Goal: Communication & Community: Share content

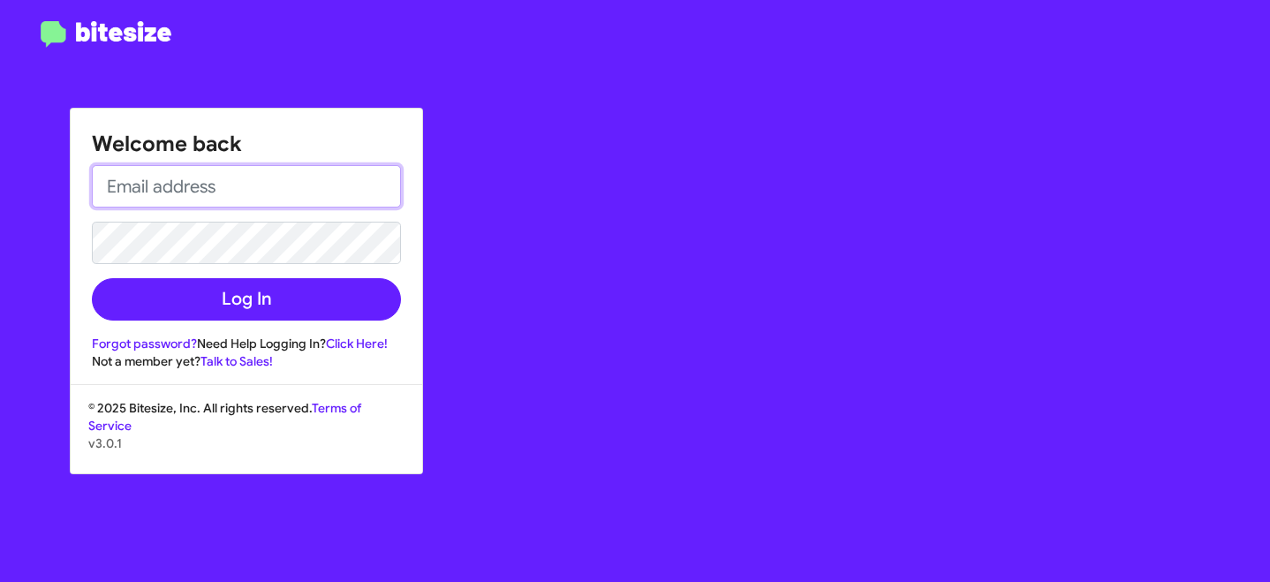
click at [199, 178] on input "email" at bounding box center [246, 186] width 309 height 42
type input "[EMAIL_ADDRESS][DOMAIN_NAME]"
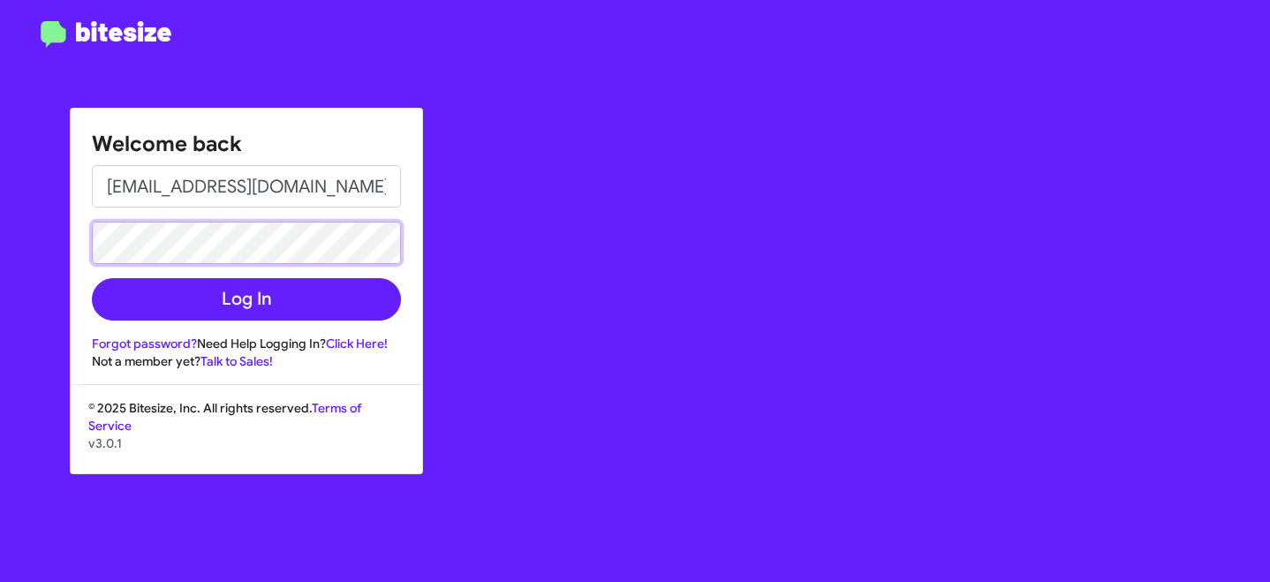
click at [92, 278] on button "Log In" at bounding box center [246, 299] width 309 height 42
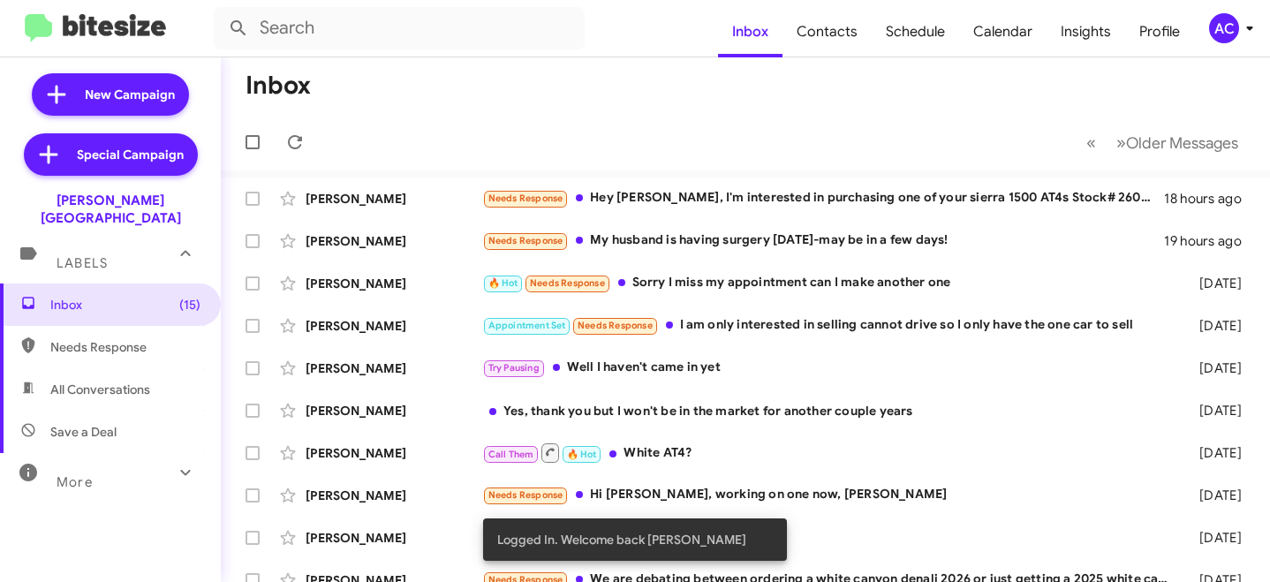
click at [1229, 26] on div "AC" at bounding box center [1224, 28] width 30 height 30
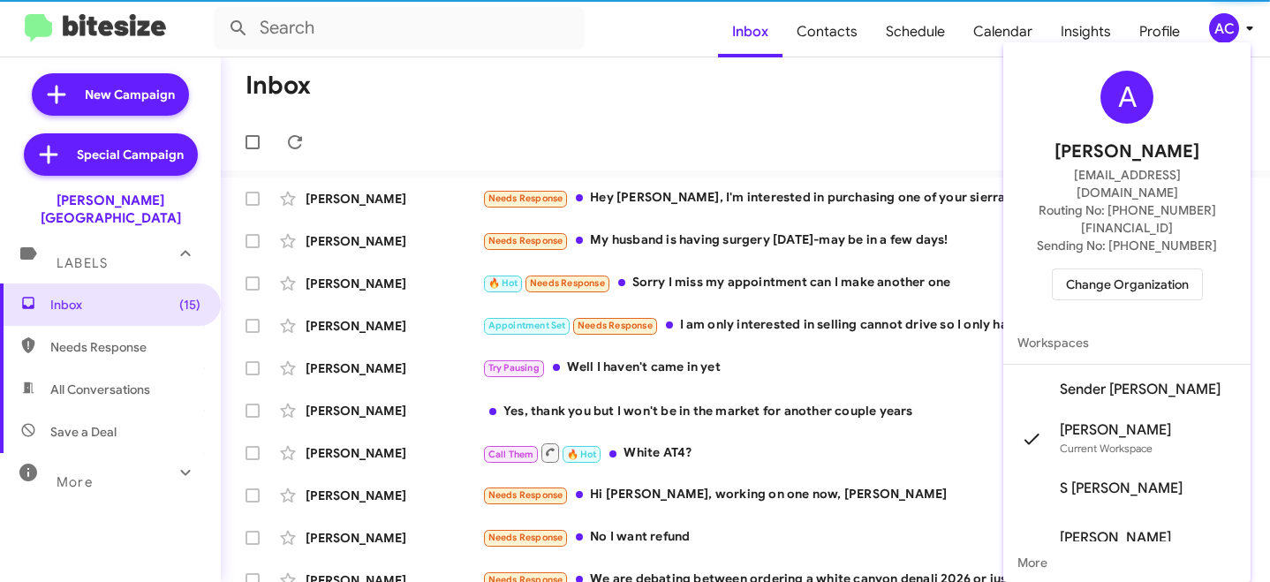
click at [1119, 269] on span "Change Organization" at bounding box center [1127, 284] width 123 height 30
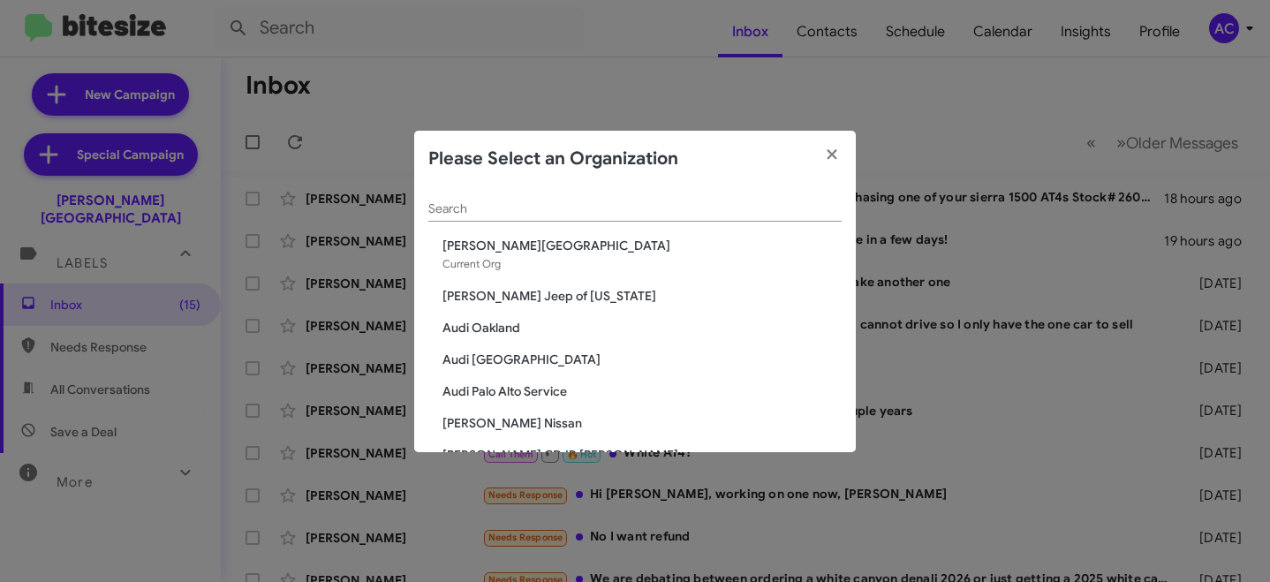
scroll to position [4, 0]
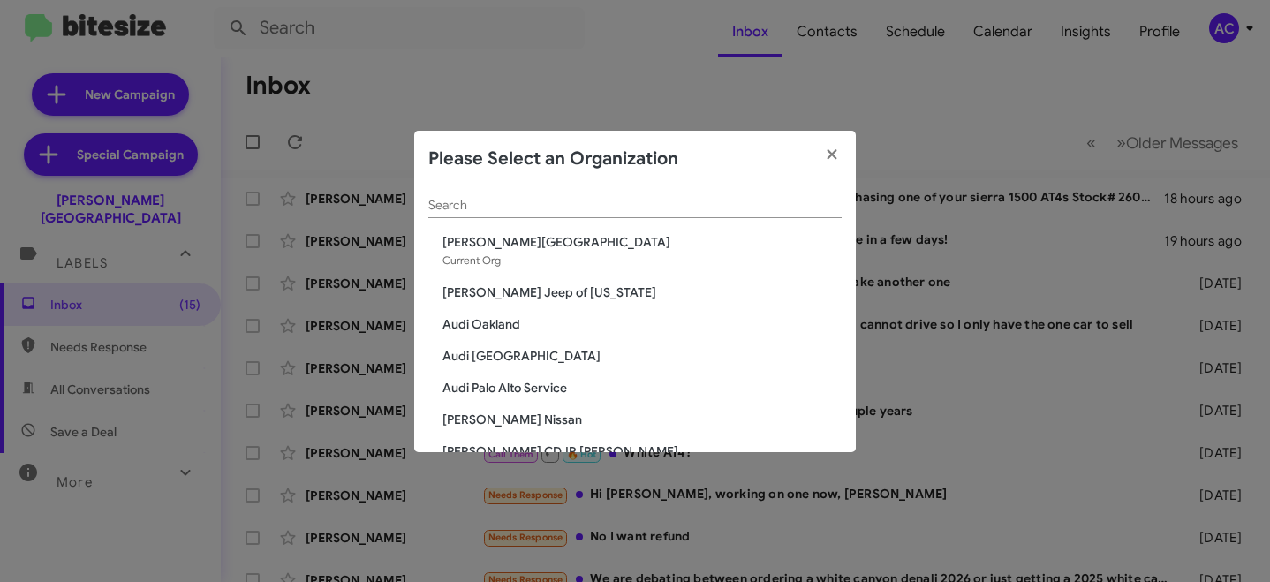
click at [519, 200] on input "Search" at bounding box center [634, 206] width 413 height 14
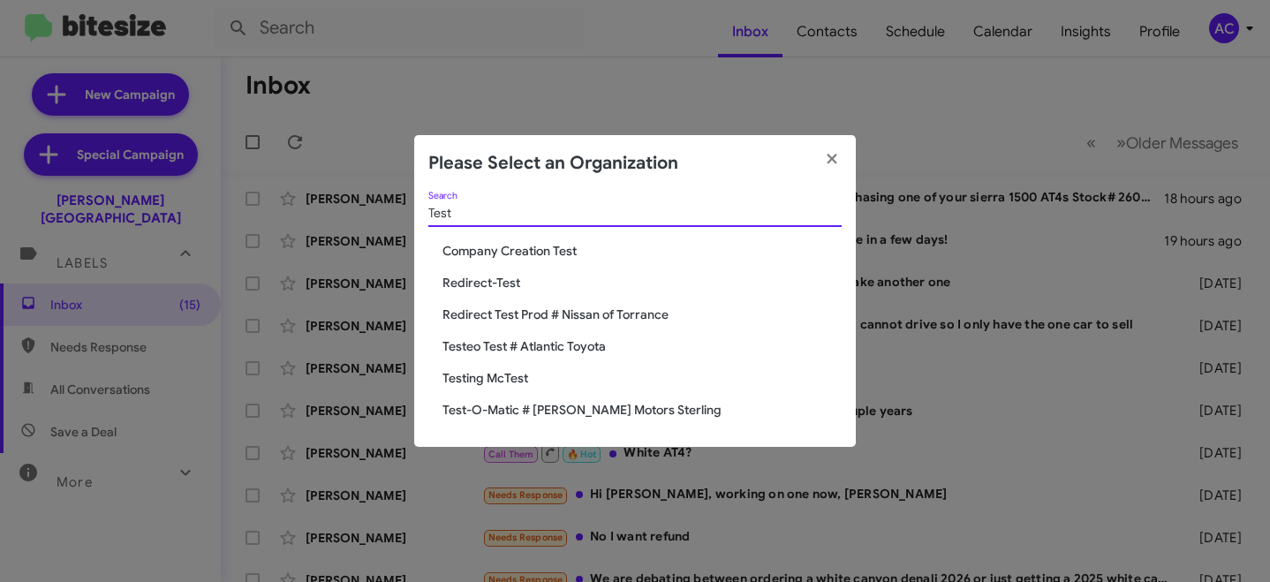
scroll to position [0, 0]
type input "Test"
click at [529, 406] on span "Test-O-Matic # [PERSON_NAME] Motors Sterling" at bounding box center [641, 410] width 399 height 18
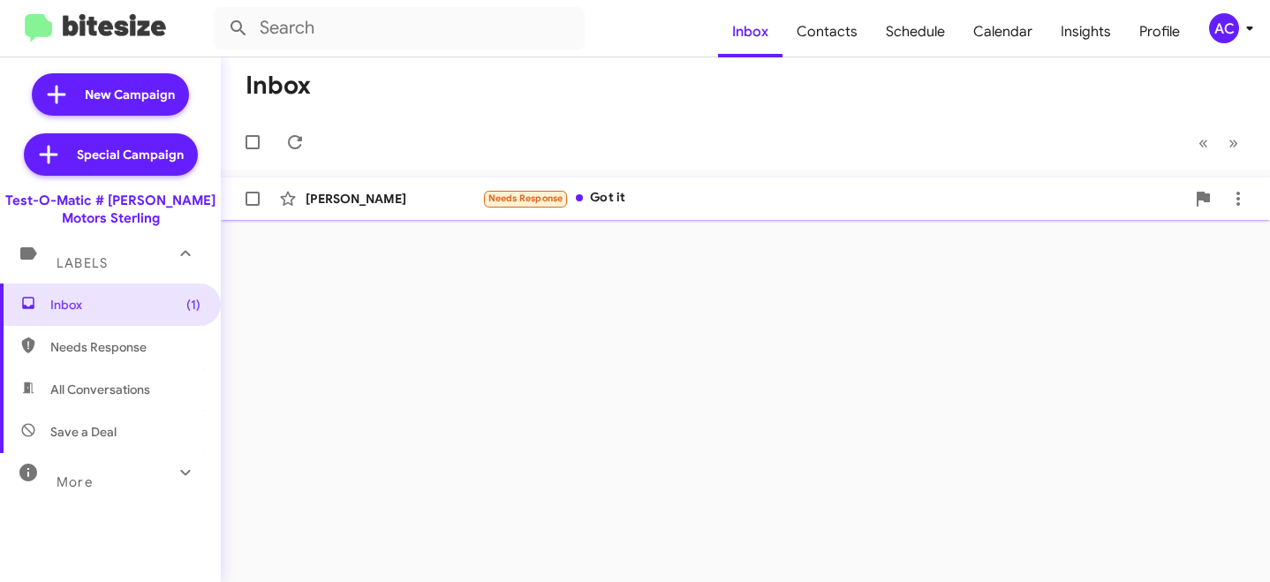
click at [619, 197] on div "Needs Response Got it" at bounding box center [833, 198] width 703 height 20
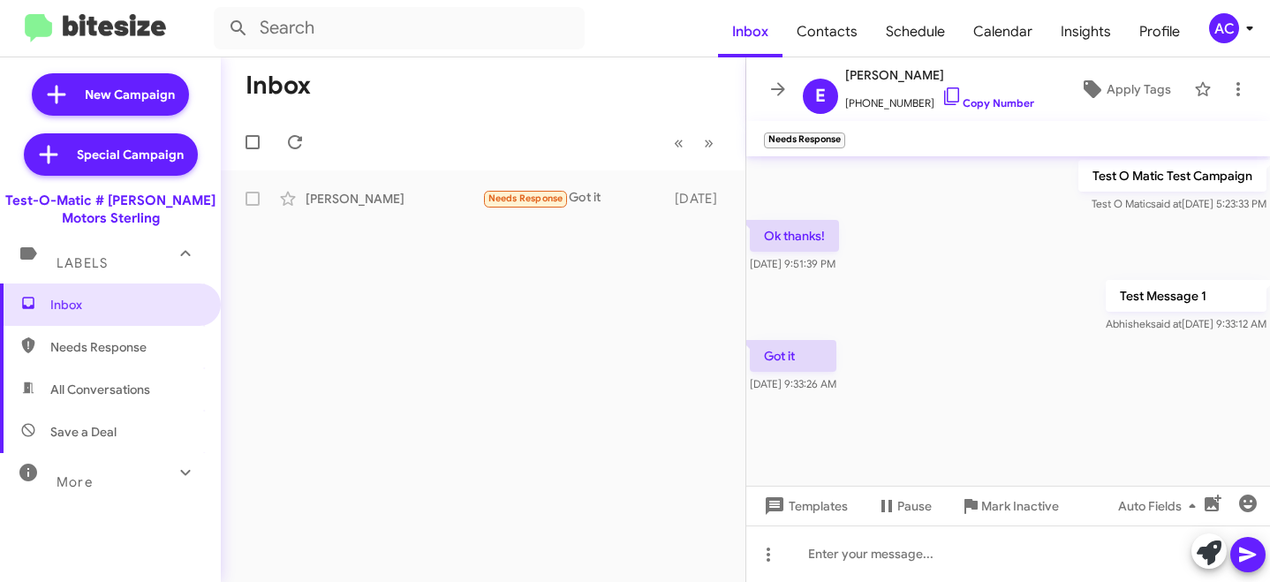
click at [119, 464] on div "More" at bounding box center [92, 474] width 157 height 33
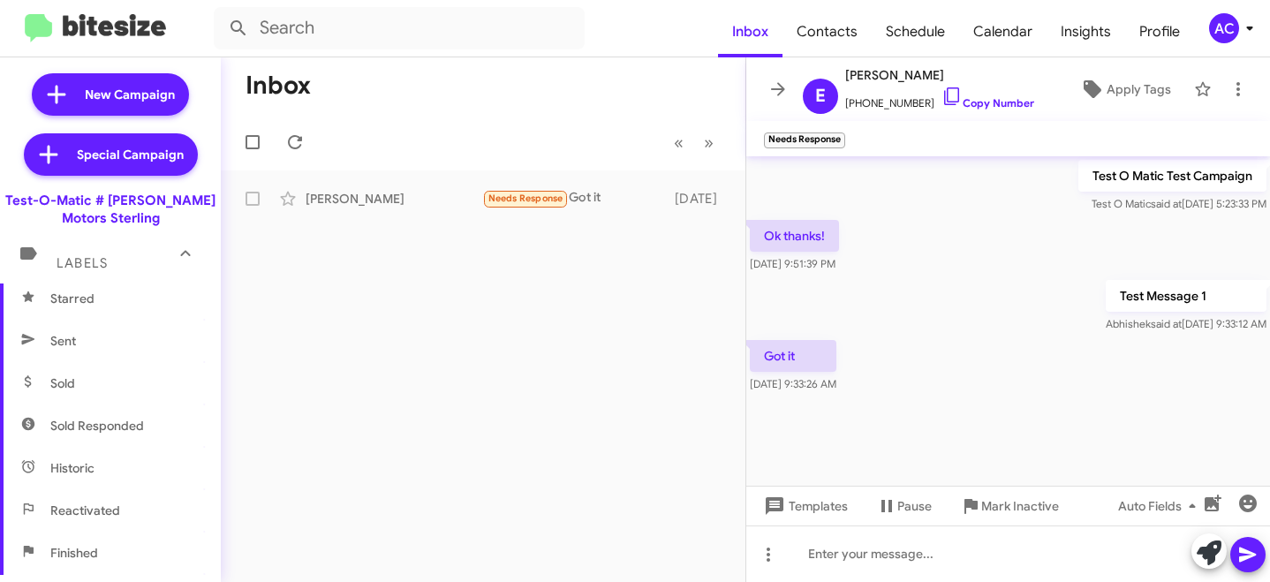
scroll to position [351, 0]
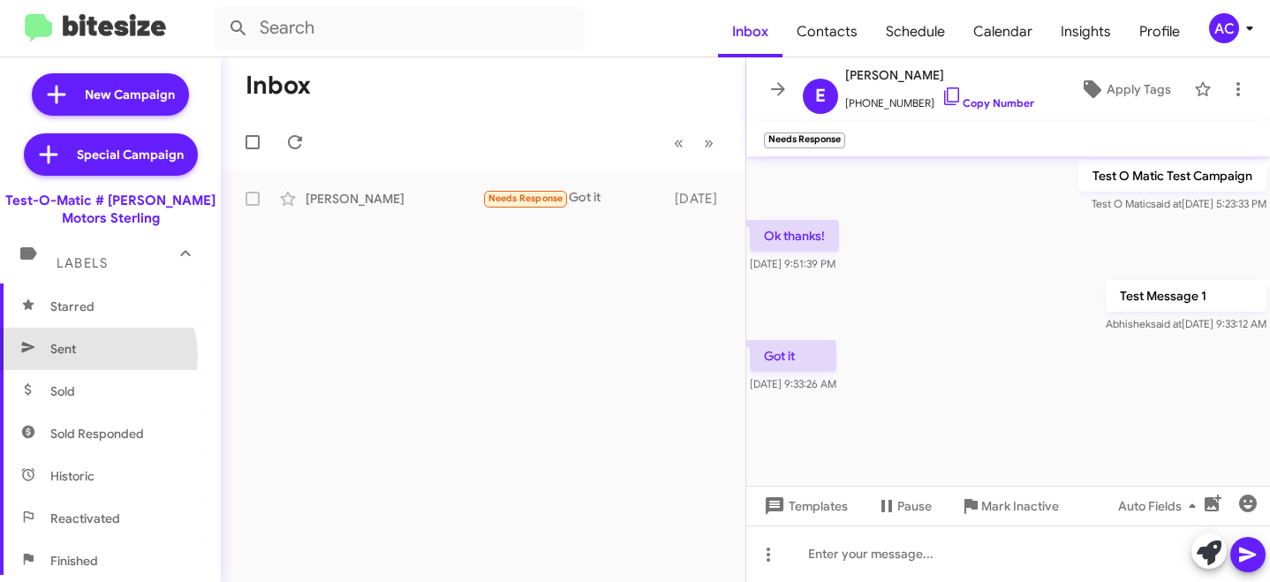
click at [93, 356] on span "Sent" at bounding box center [110, 349] width 221 height 42
type input "in:sent"
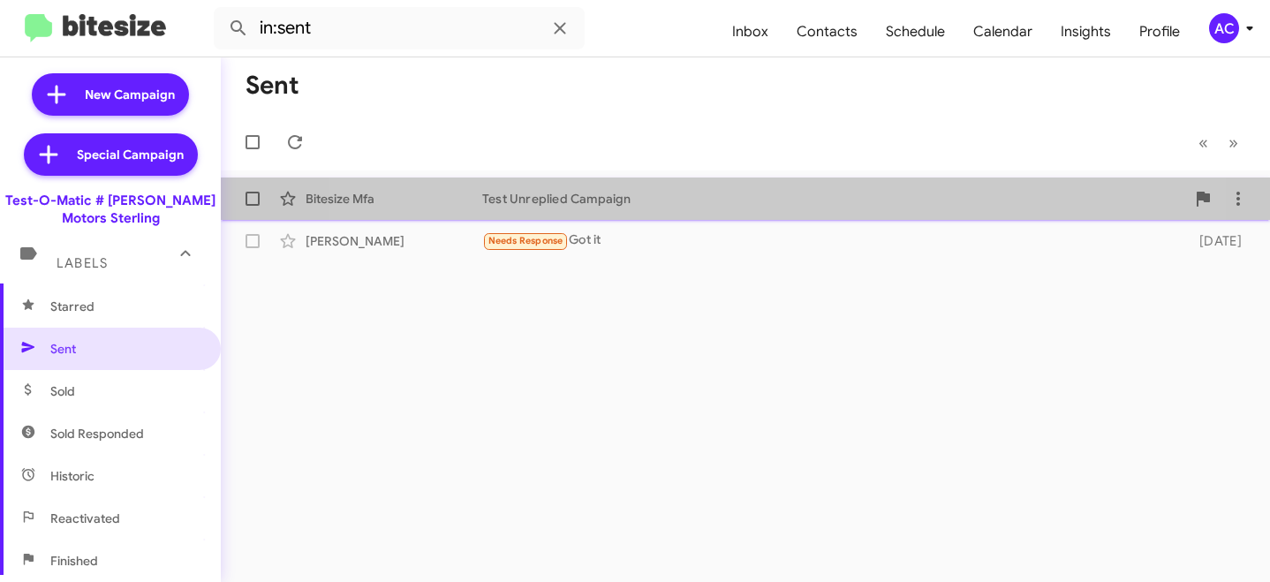
click at [687, 201] on div "Test Unreplied Campaign" at bounding box center [833, 199] width 703 height 18
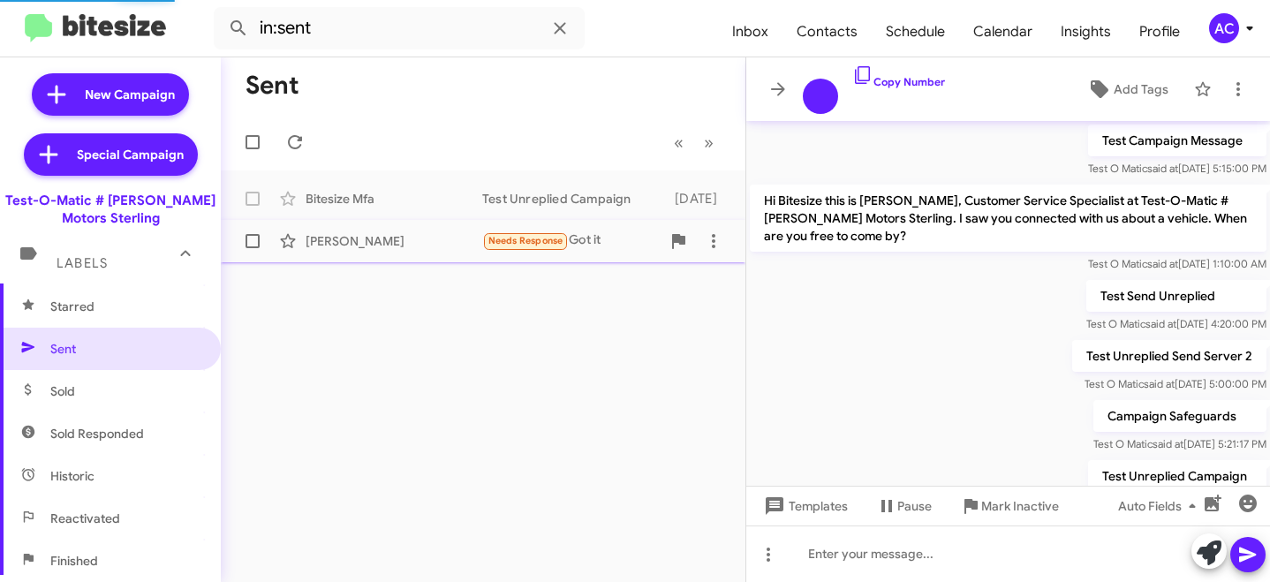
scroll to position [57, 0]
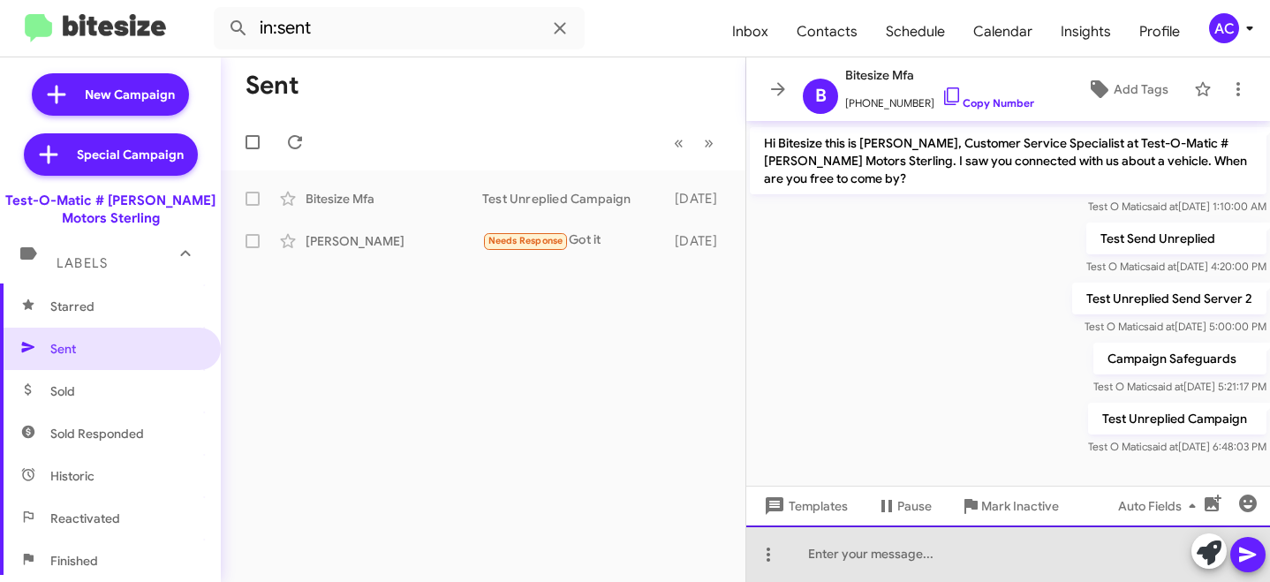
click at [833, 572] on div at bounding box center [1008, 553] width 524 height 57
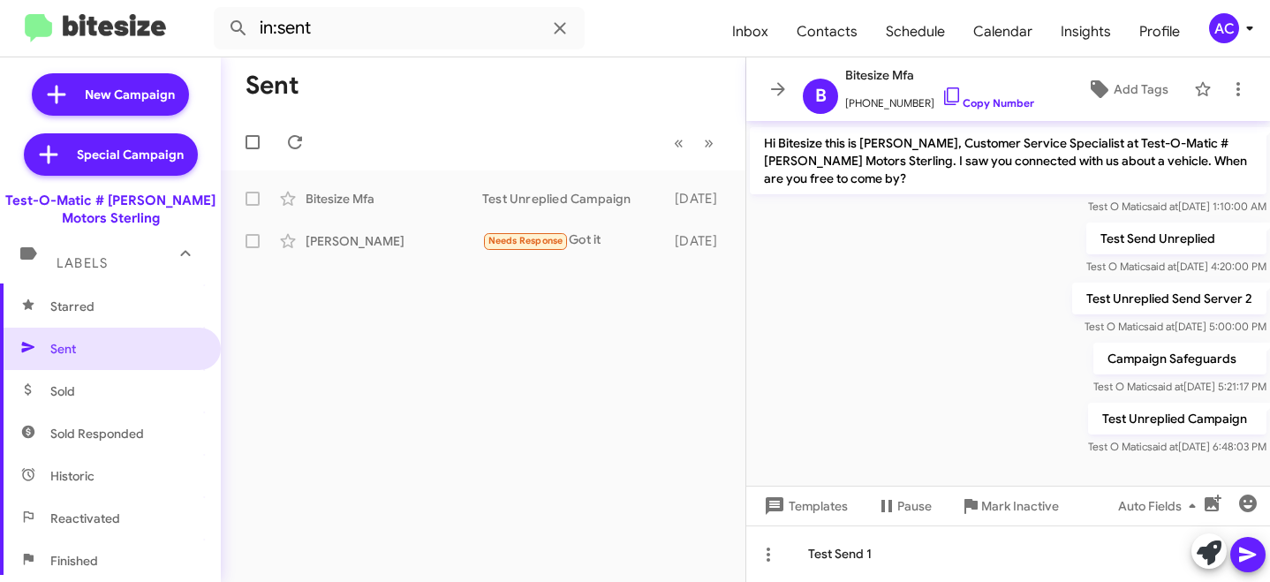
click at [1245, 561] on icon at bounding box center [1247, 554] width 21 height 21
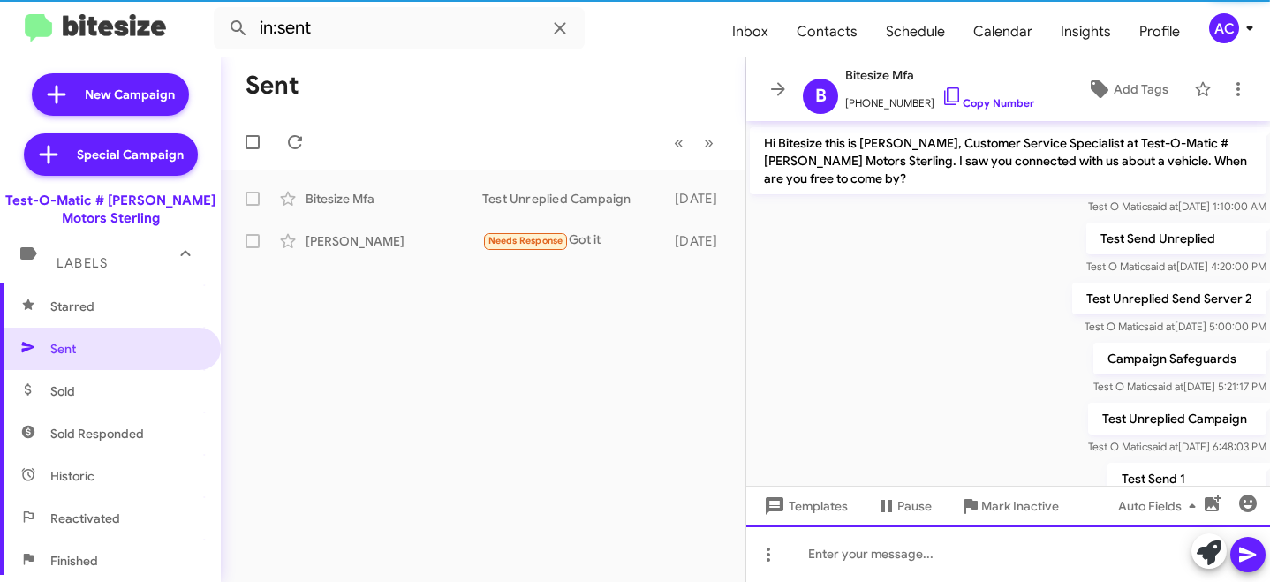
scroll to position [122, 0]
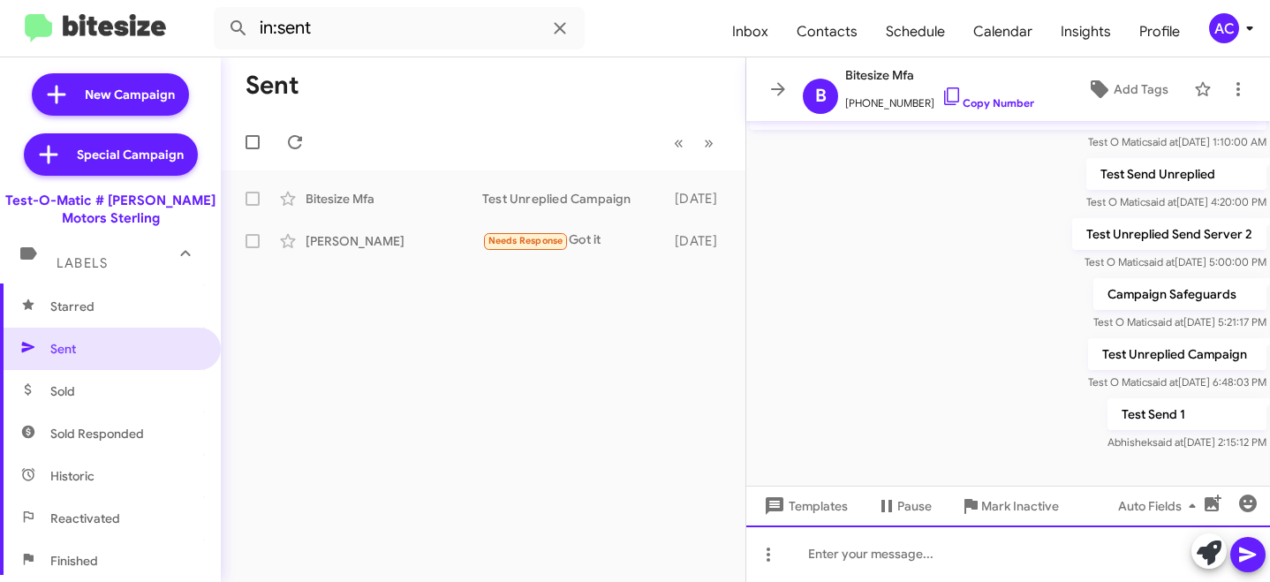
click at [892, 565] on div at bounding box center [1008, 553] width 524 height 57
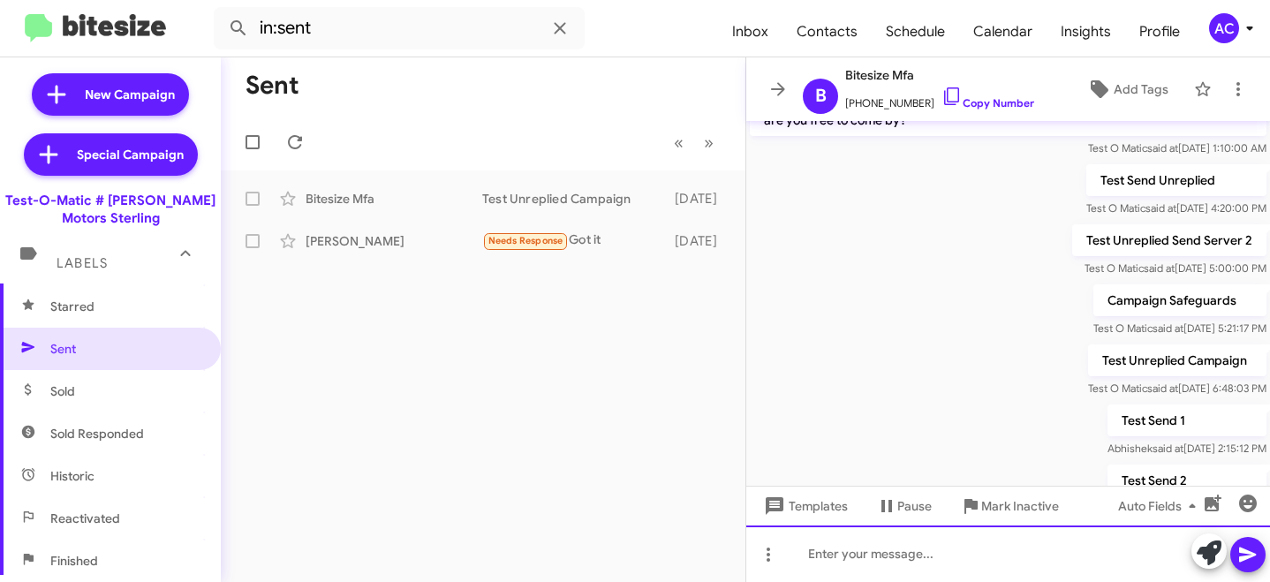
scroll to position [186, 0]
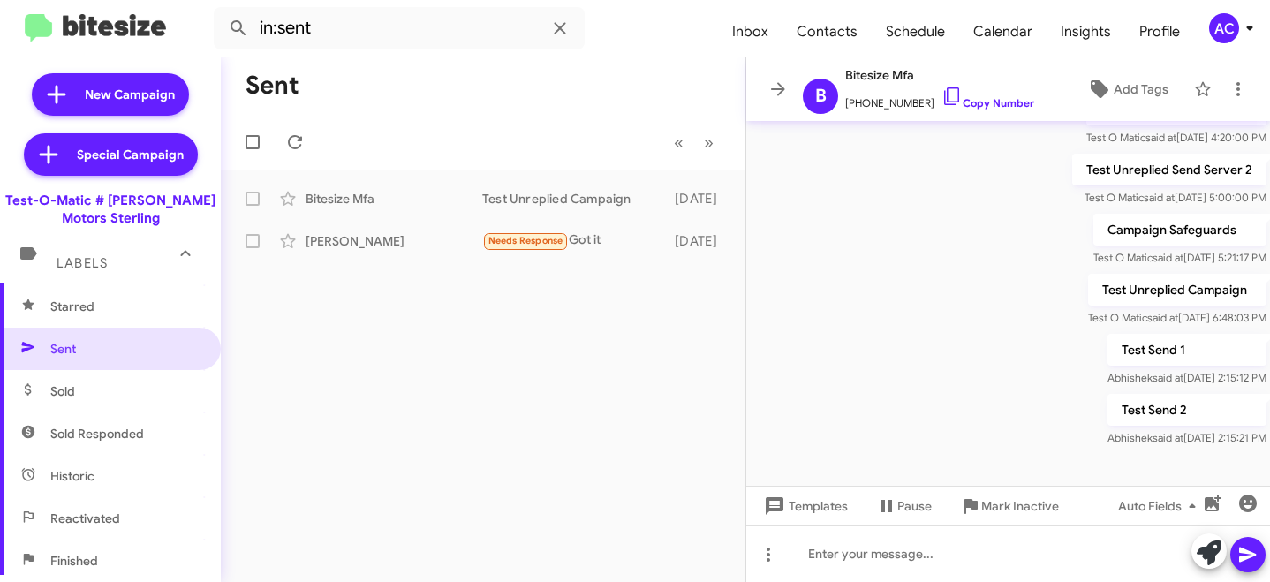
click at [1217, 28] on div "AC" at bounding box center [1224, 28] width 30 height 30
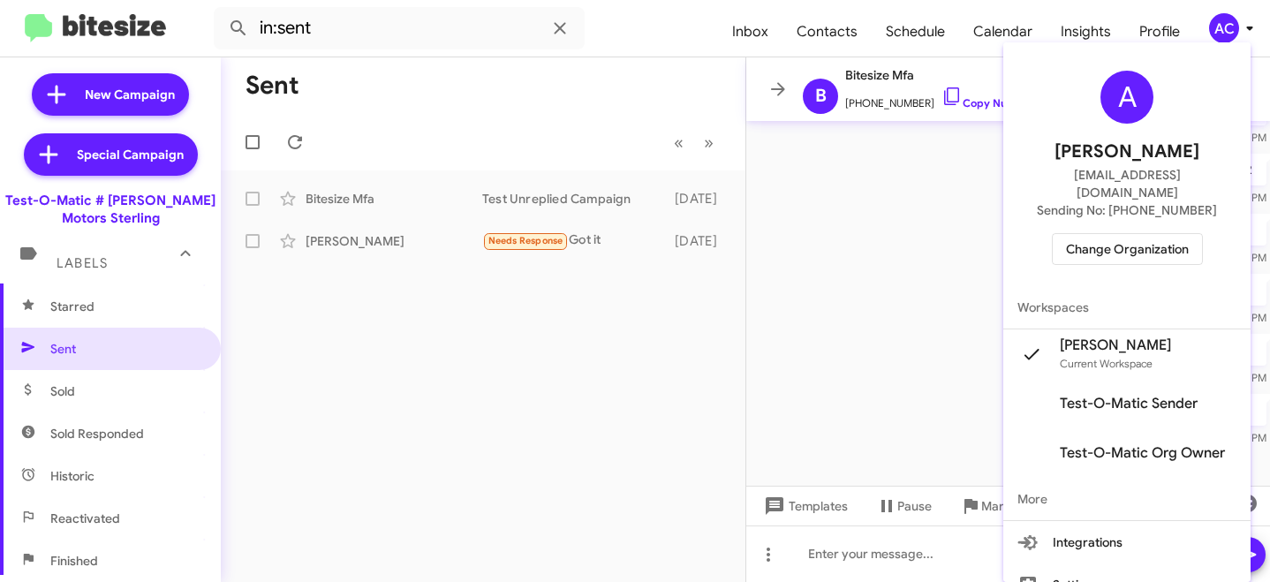
click at [1124, 395] on span "Test-O-Matic Sender" at bounding box center [1128, 404] width 138 height 18
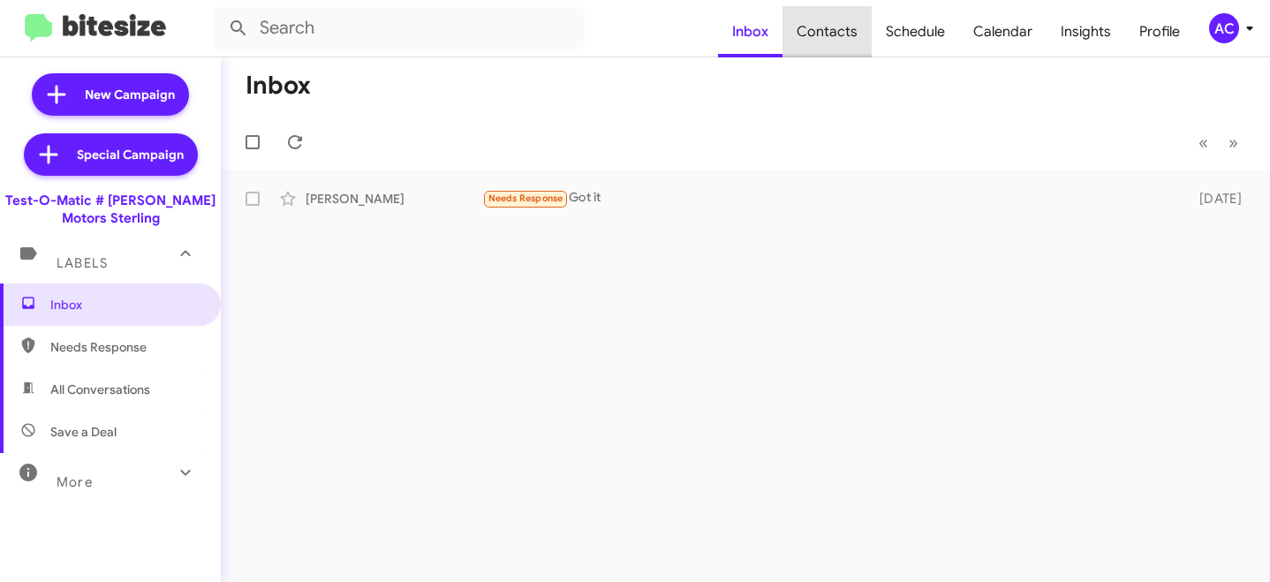
click at [840, 53] on span "Contacts" at bounding box center [826, 31] width 89 height 51
type input "in:groups"
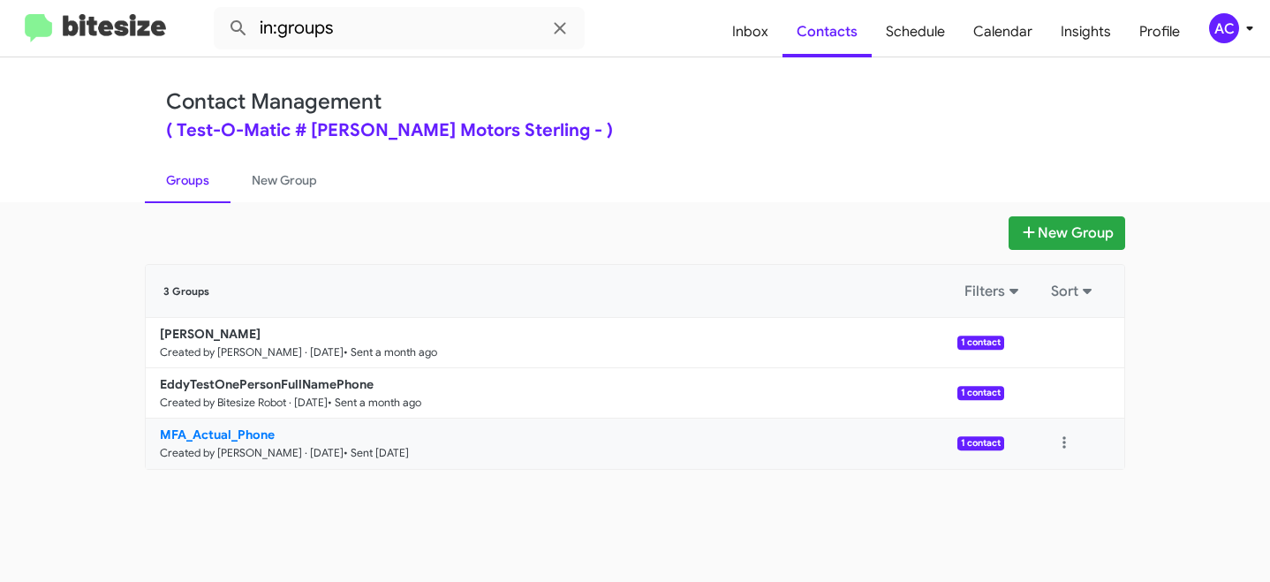
click at [203, 436] on b "MFA_Actual_Phone" at bounding box center [217, 434] width 115 height 16
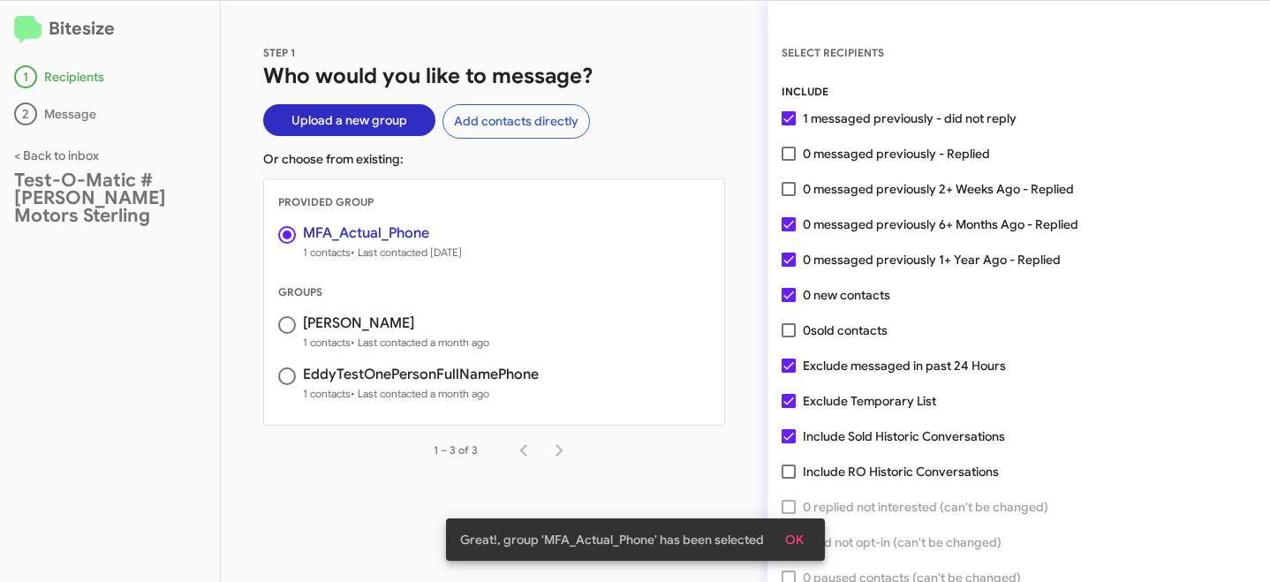
scroll to position [87, 0]
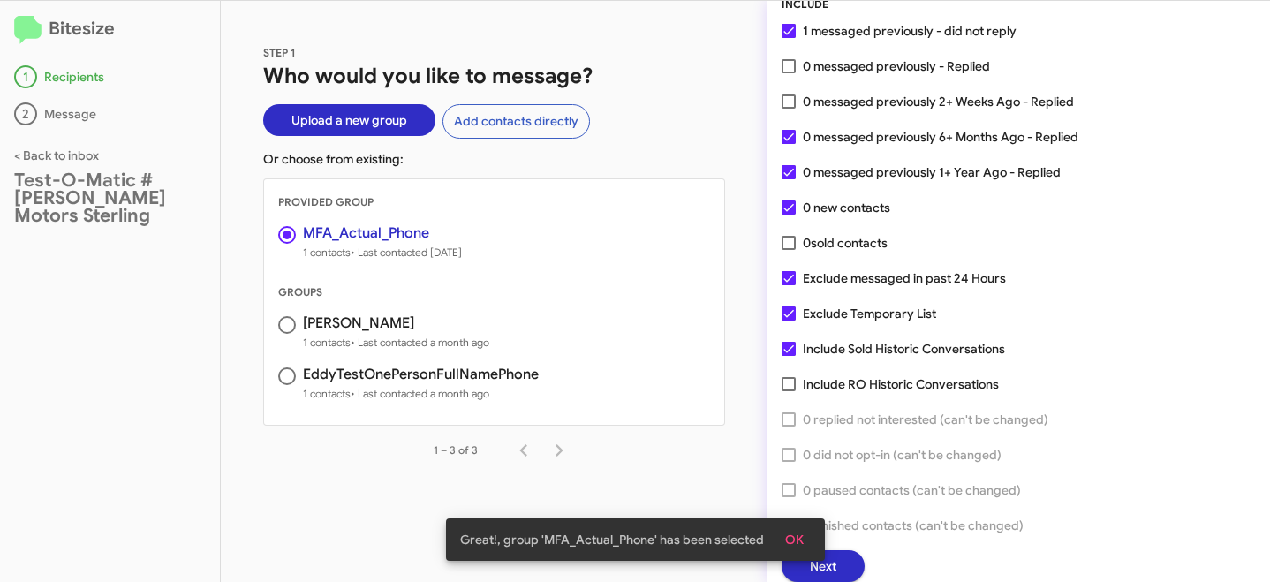
click at [837, 566] on div "Great!, group 'MFA_Actual_Phone' has been selected OK" at bounding box center [635, 539] width 421 height 85
click at [795, 539] on span "OK" at bounding box center [794, 540] width 19 height 32
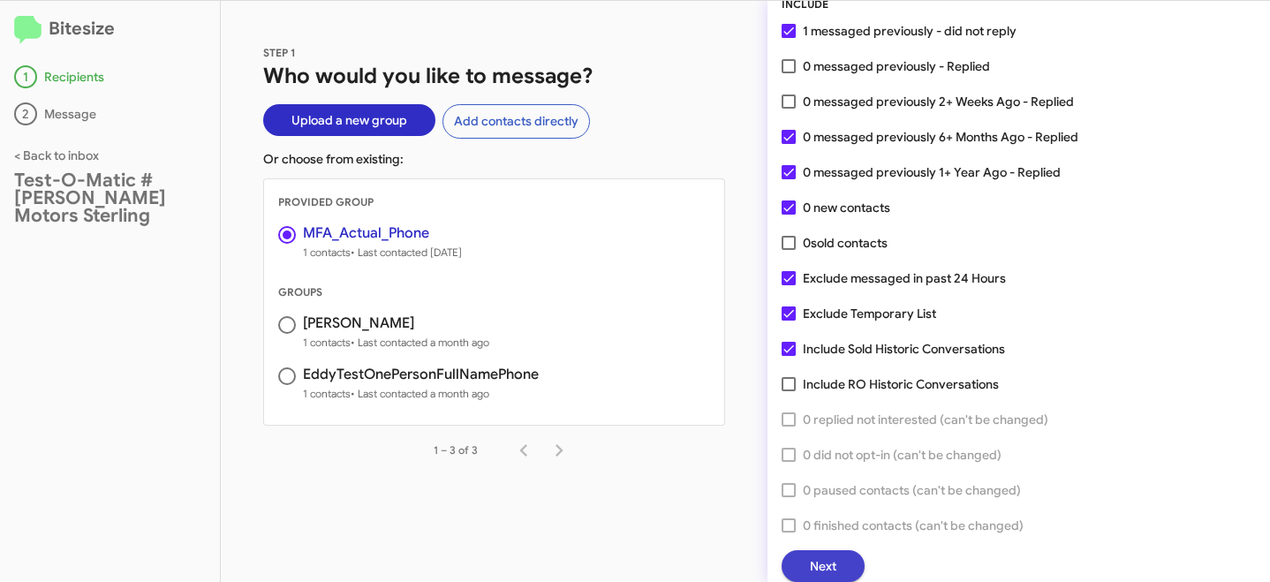
click at [832, 561] on span "Next" at bounding box center [823, 566] width 26 height 32
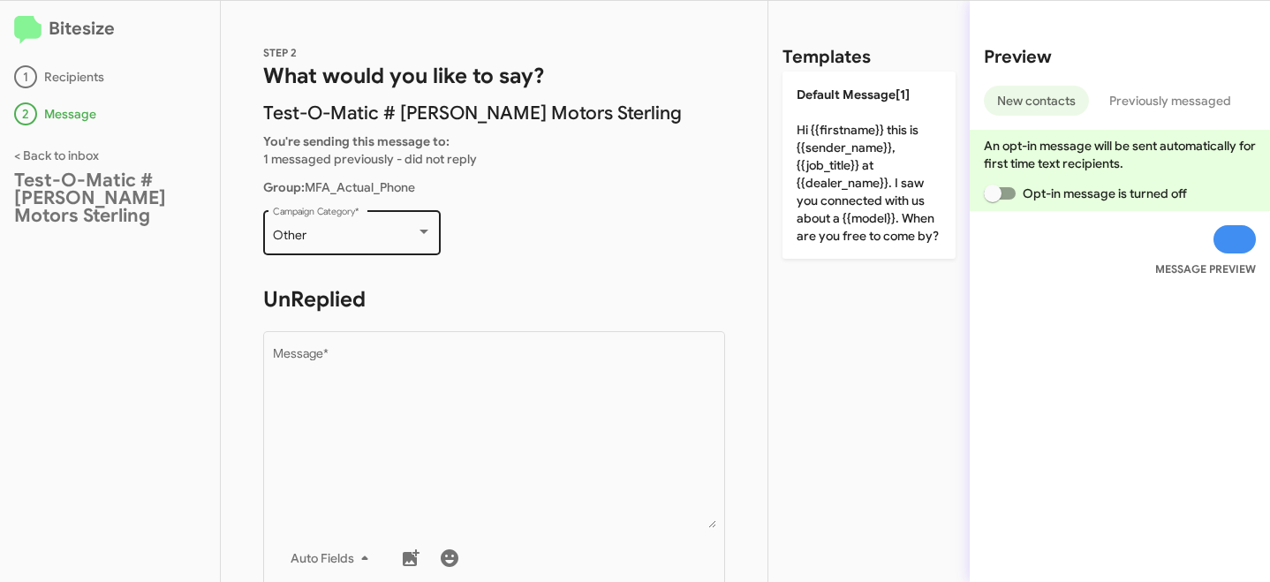
click at [393, 248] on div "Other Campaign Category *" at bounding box center [352, 231] width 159 height 49
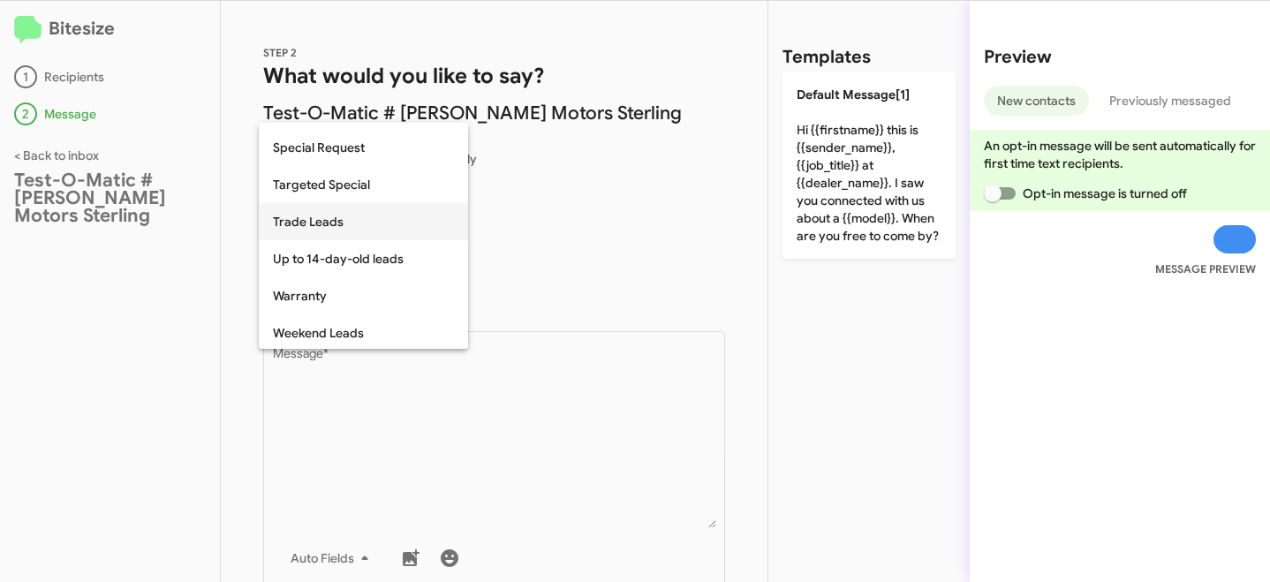
scroll to position [738, 0]
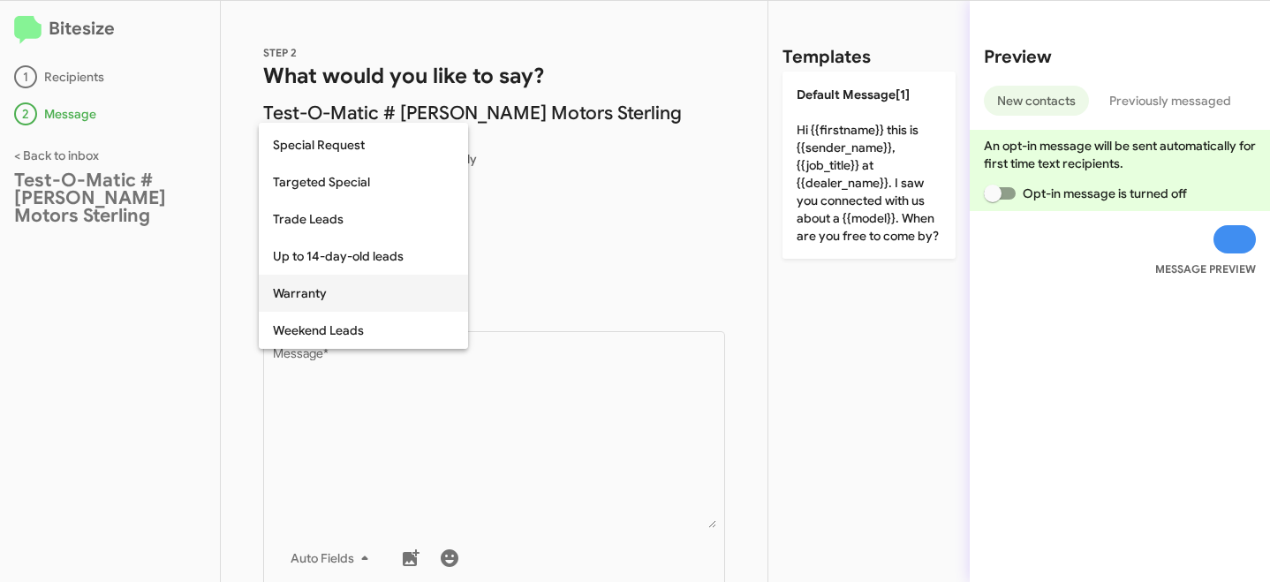
click at [322, 296] on span "Warranty" at bounding box center [363, 293] width 181 height 37
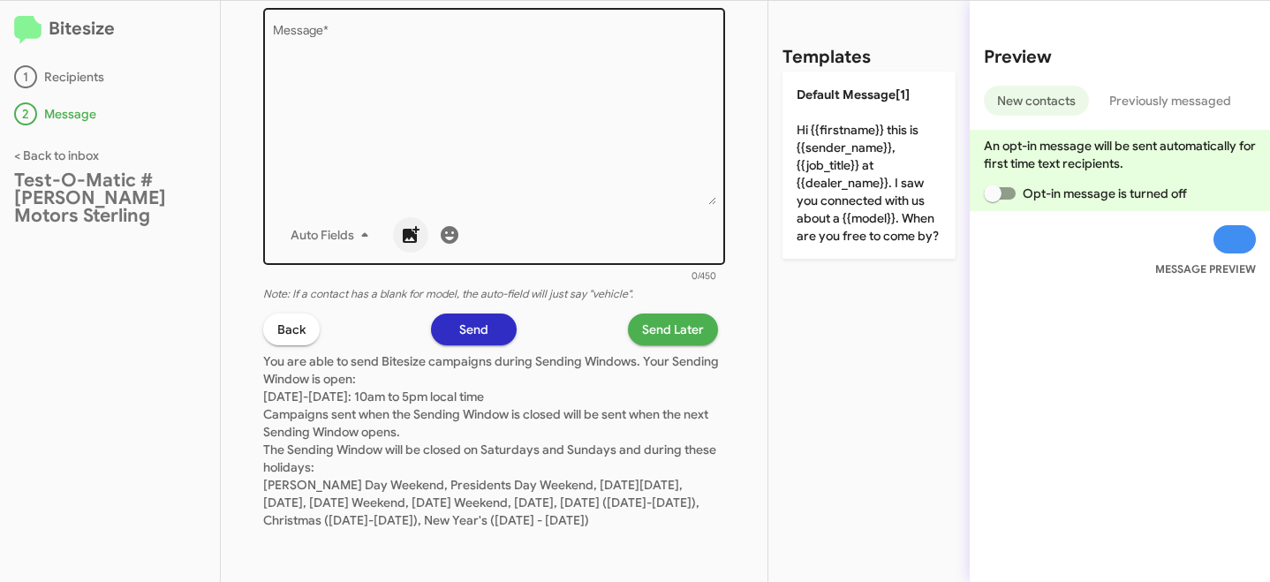
scroll to position [156, 0]
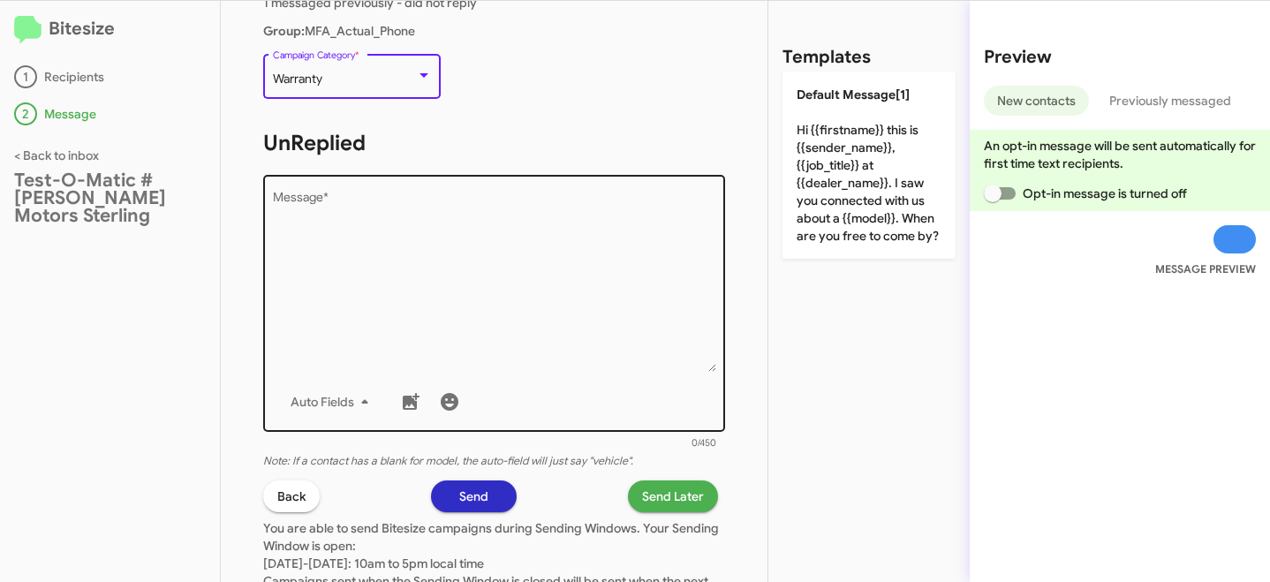
click at [373, 268] on textarea "Message *" at bounding box center [494, 282] width 443 height 180
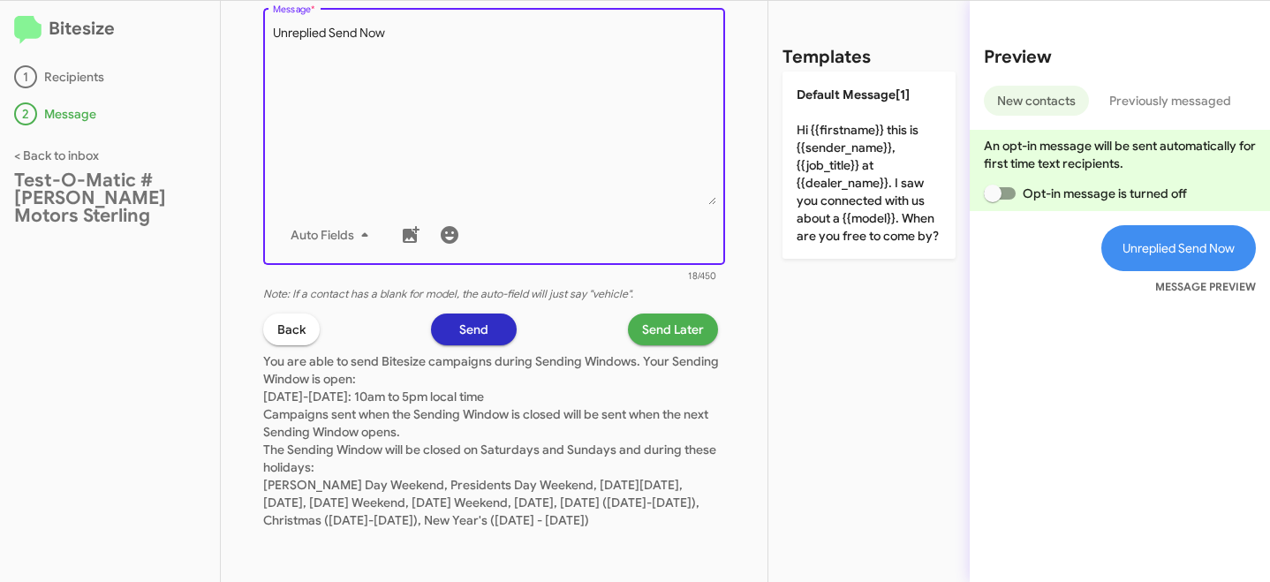
scroll to position [336, 0]
type textarea "Unreplied Send Now"
click at [484, 317] on button "Send" at bounding box center [474, 329] width 86 height 32
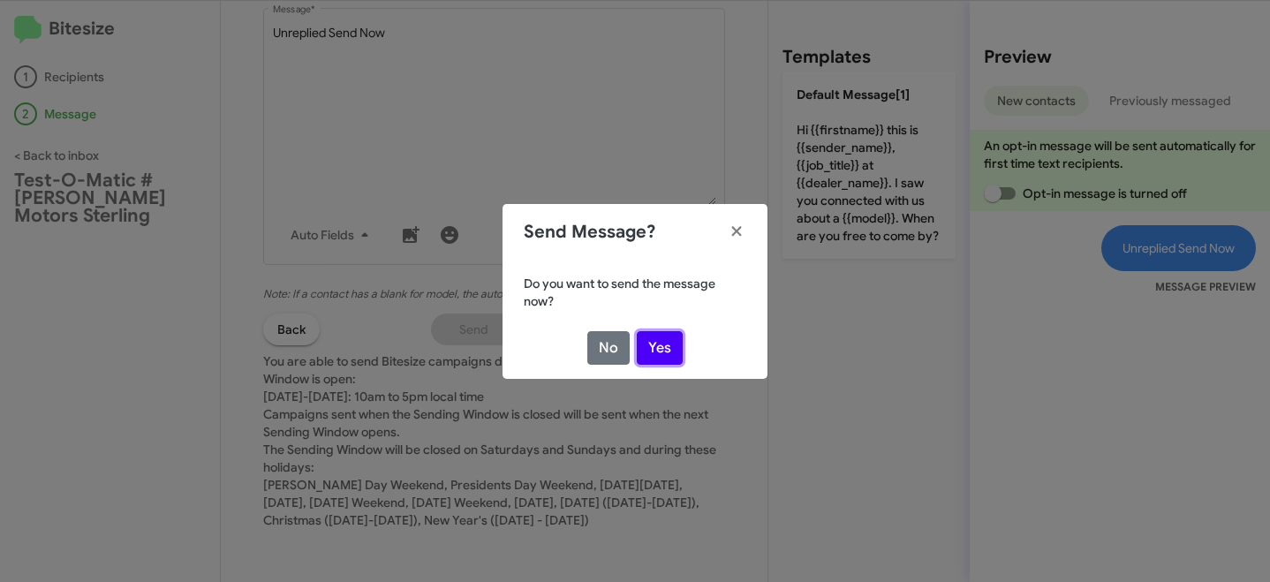
click at [664, 339] on button "Yes" at bounding box center [660, 348] width 46 height 34
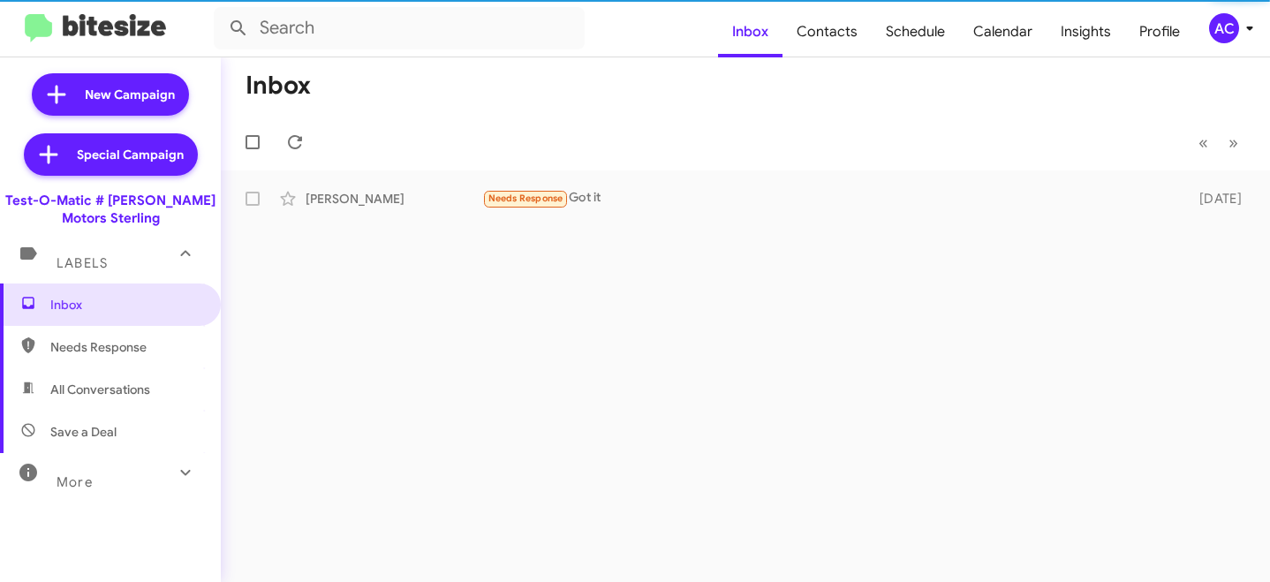
click at [121, 478] on div "More" at bounding box center [92, 474] width 157 height 33
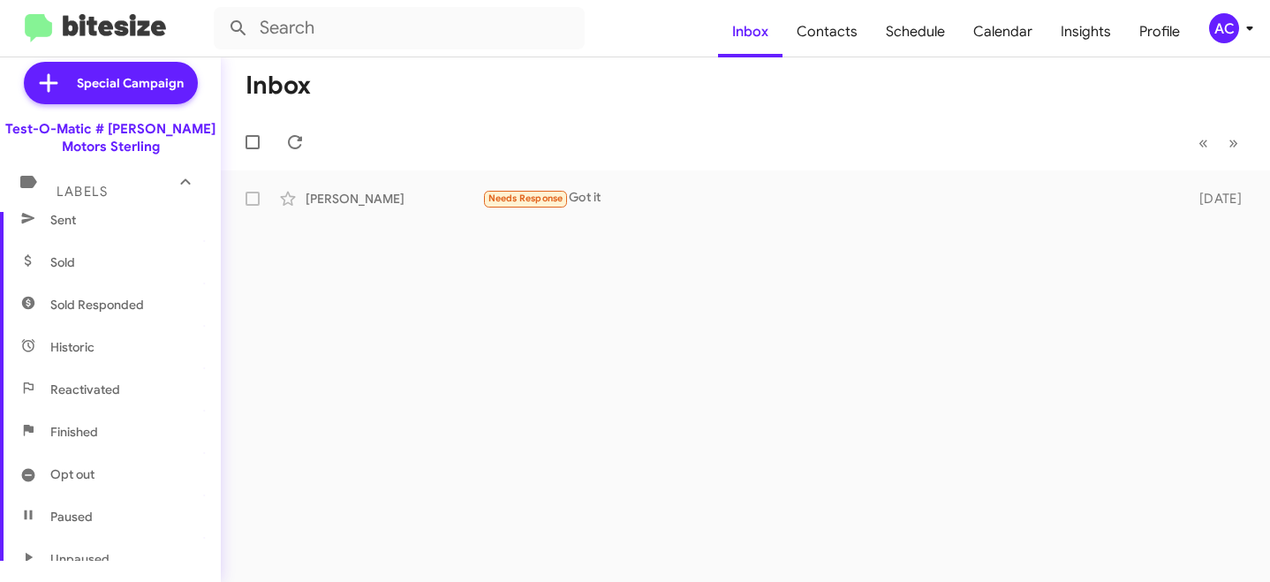
scroll to position [404, 0]
click at [91, 240] on span "Sent" at bounding box center [110, 224] width 221 height 42
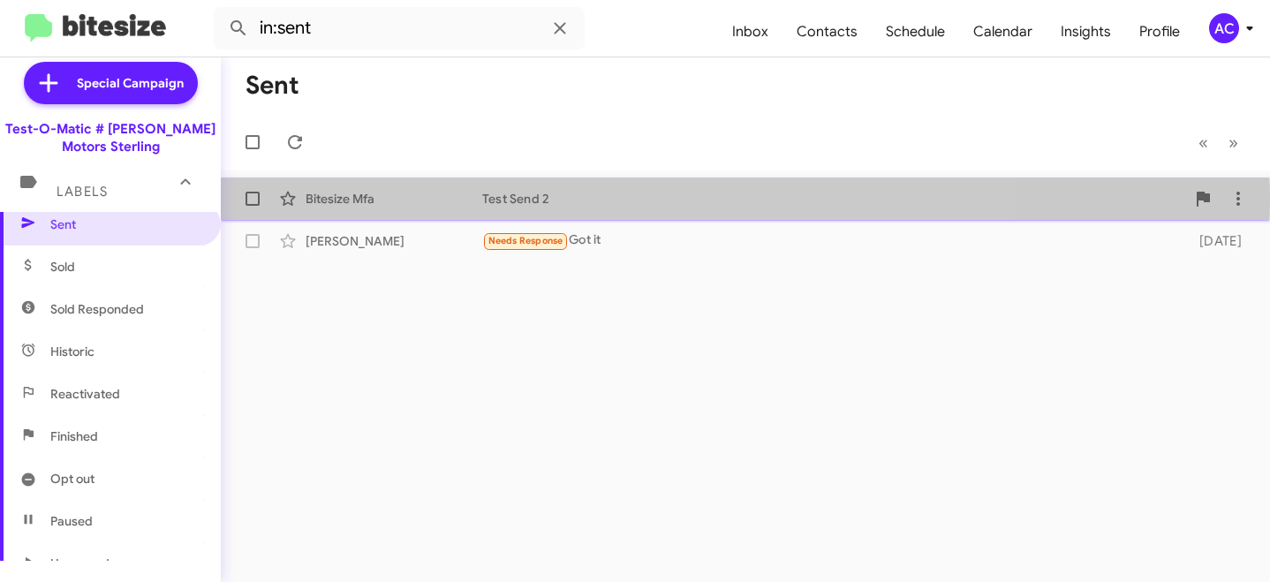
click at [581, 200] on div "Test Send 2" at bounding box center [833, 199] width 703 height 18
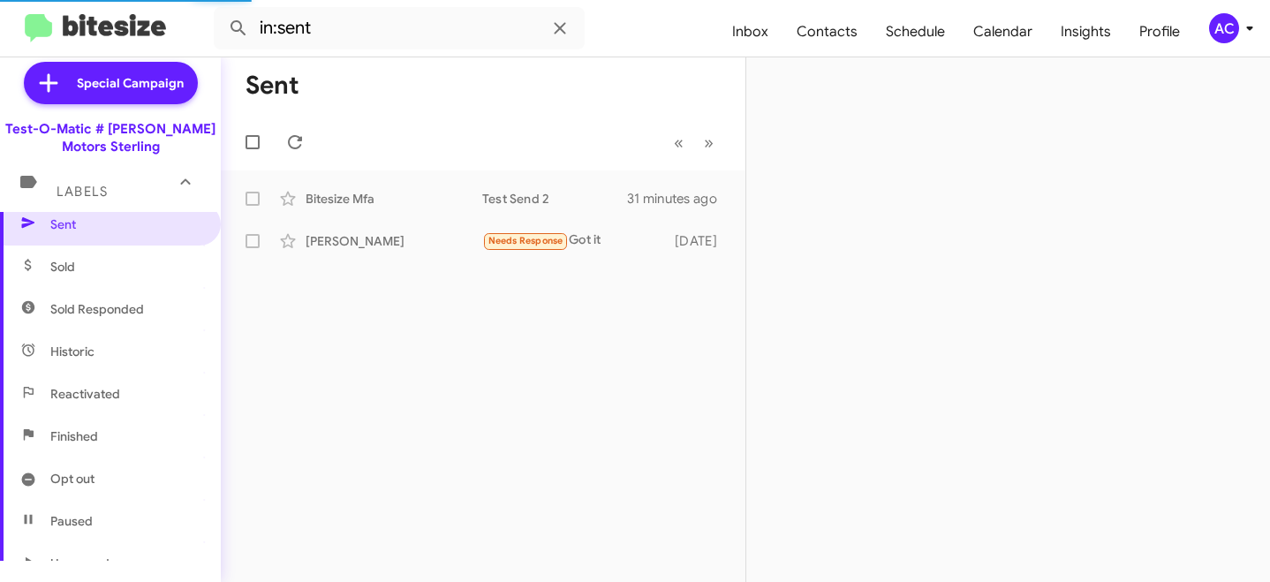
click at [1223, 26] on div "AC" at bounding box center [1224, 28] width 30 height 30
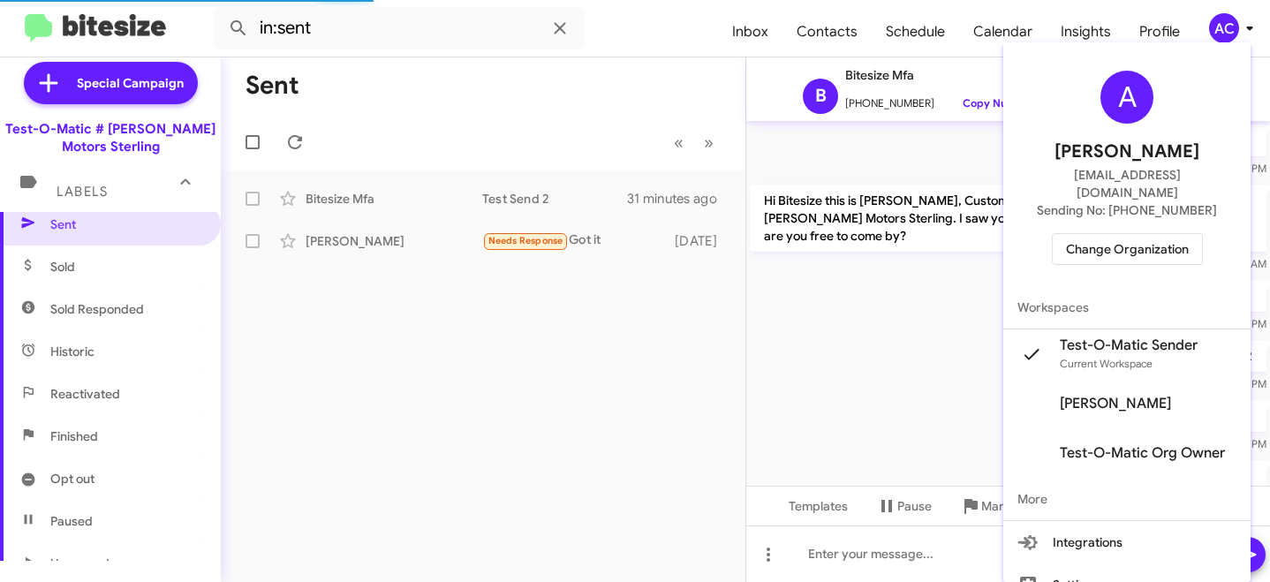
scroll to position [186, 0]
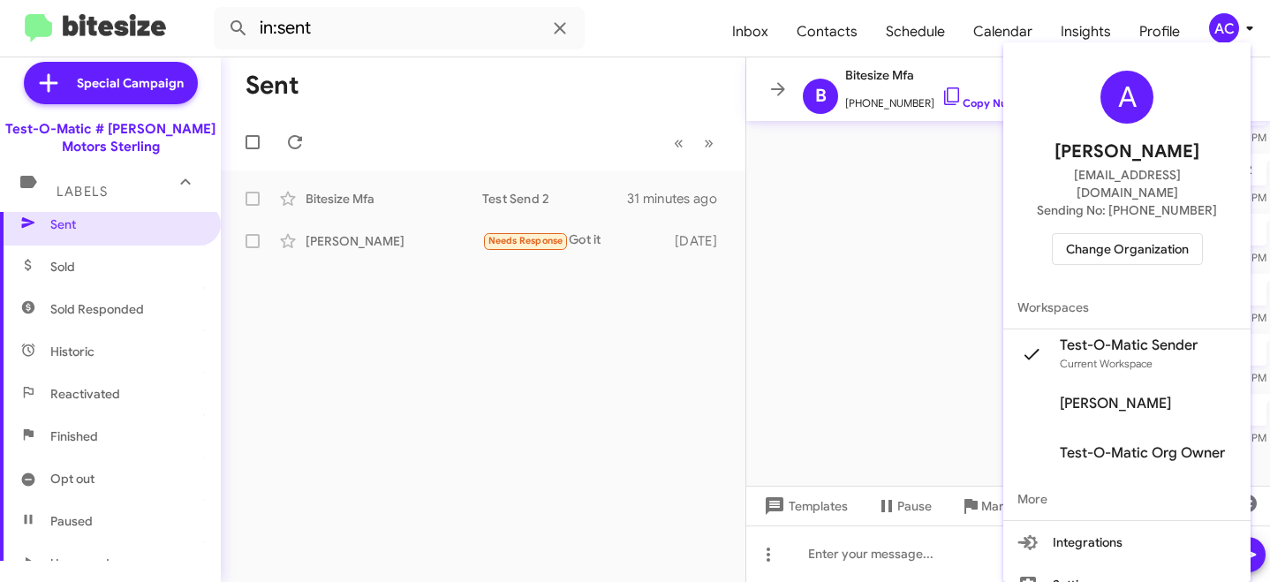
click at [844, 29] on div at bounding box center [635, 291] width 1270 height 582
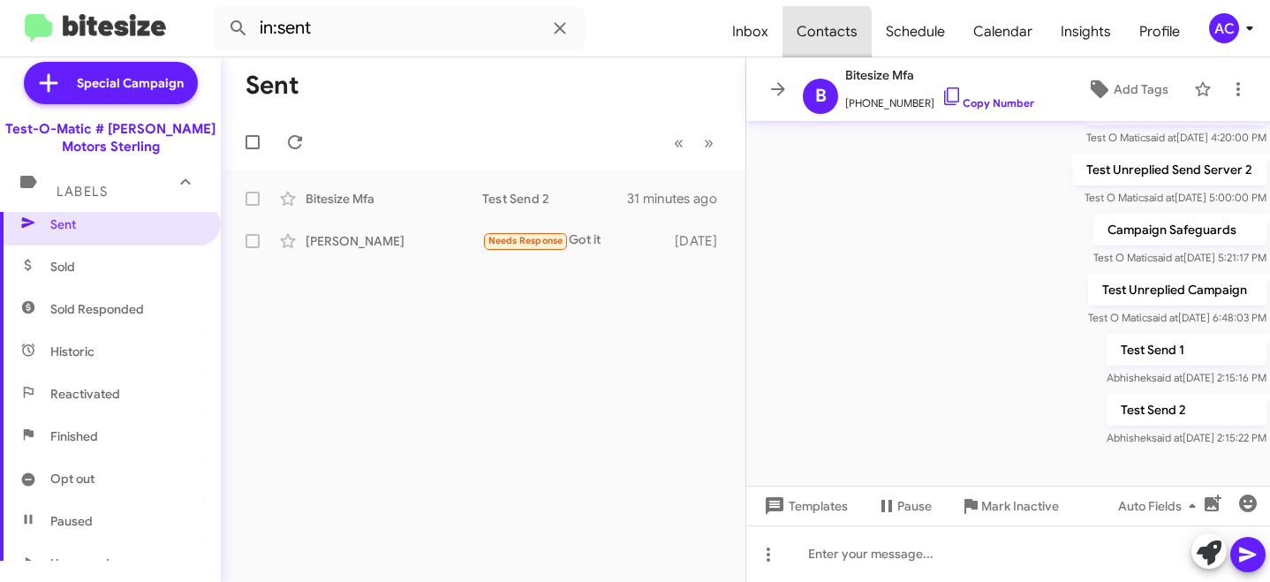
click at [827, 35] on span "Contacts" at bounding box center [826, 31] width 89 height 51
type input "in:groups"
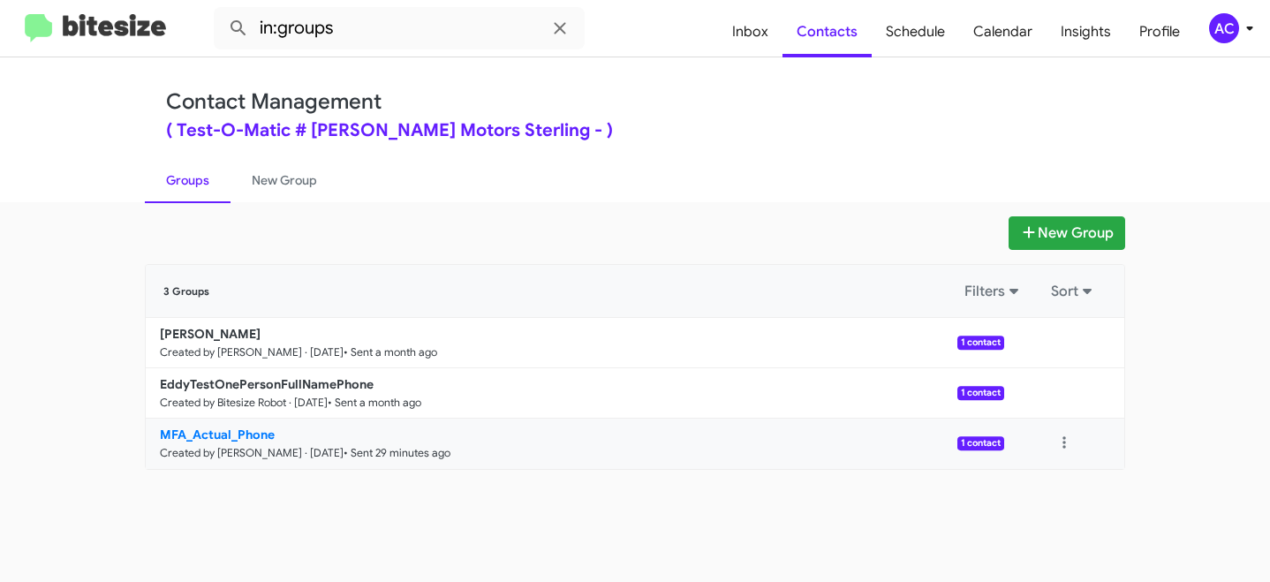
click at [223, 446] on small "Created by Abhishek Chawla · Jul 9, 2025" at bounding box center [252, 453] width 184 height 14
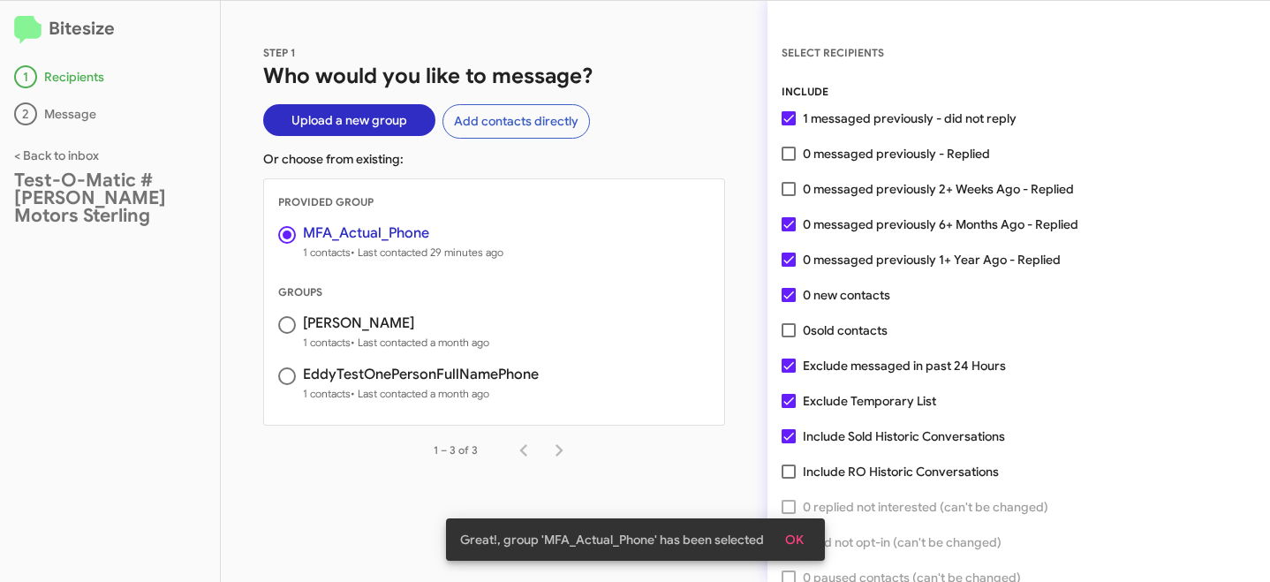
scroll to position [87, 0]
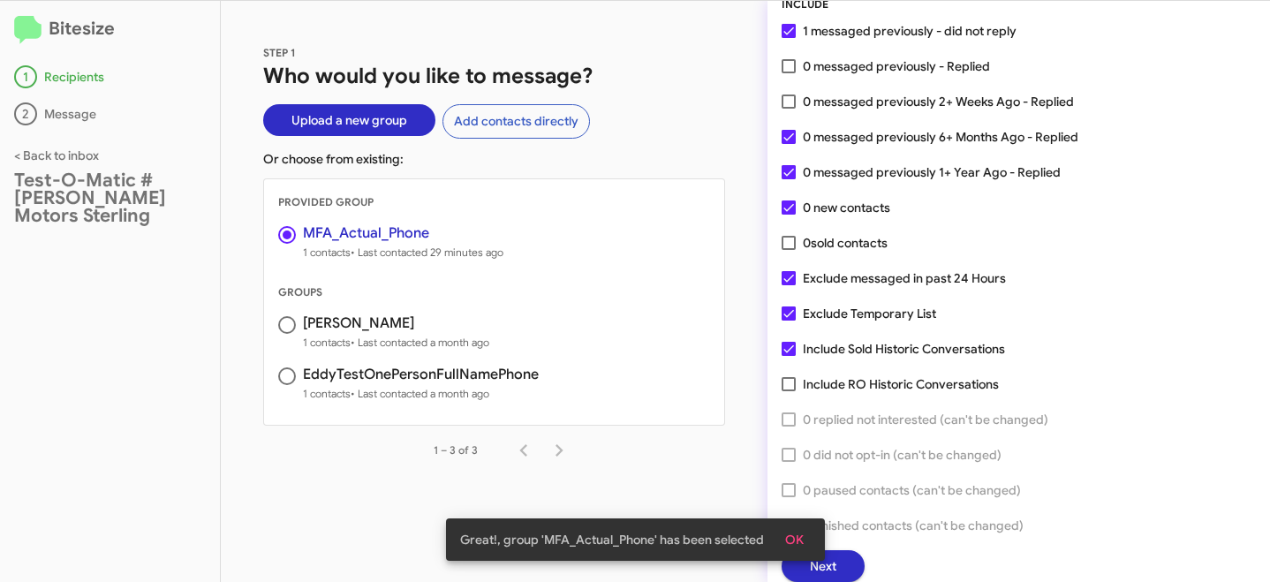
click at [840, 567] on div "Great!, group 'MFA_Actual_Phone' has been selected OK" at bounding box center [635, 539] width 421 height 85
click at [834, 561] on div "Great!, group 'MFA_Actual_Phone' has been selected OK" at bounding box center [635, 539] width 421 height 85
click at [794, 536] on span "OK" at bounding box center [794, 540] width 19 height 32
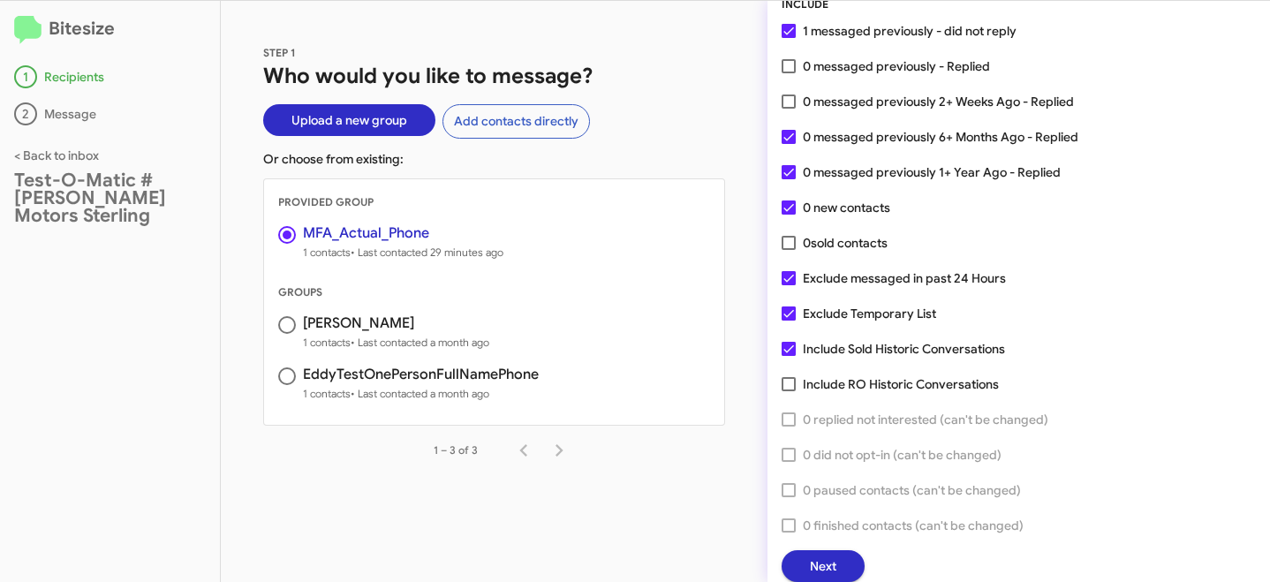
click at [821, 566] on span "Next" at bounding box center [823, 566] width 26 height 32
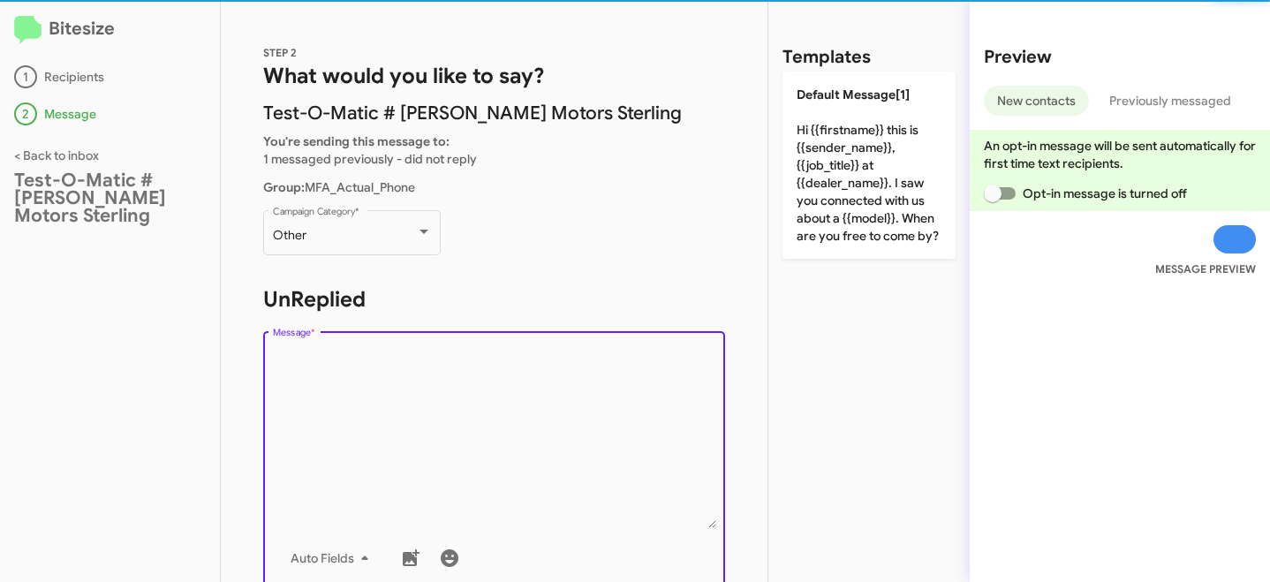
click at [418, 400] on textarea "Message *" at bounding box center [494, 438] width 443 height 180
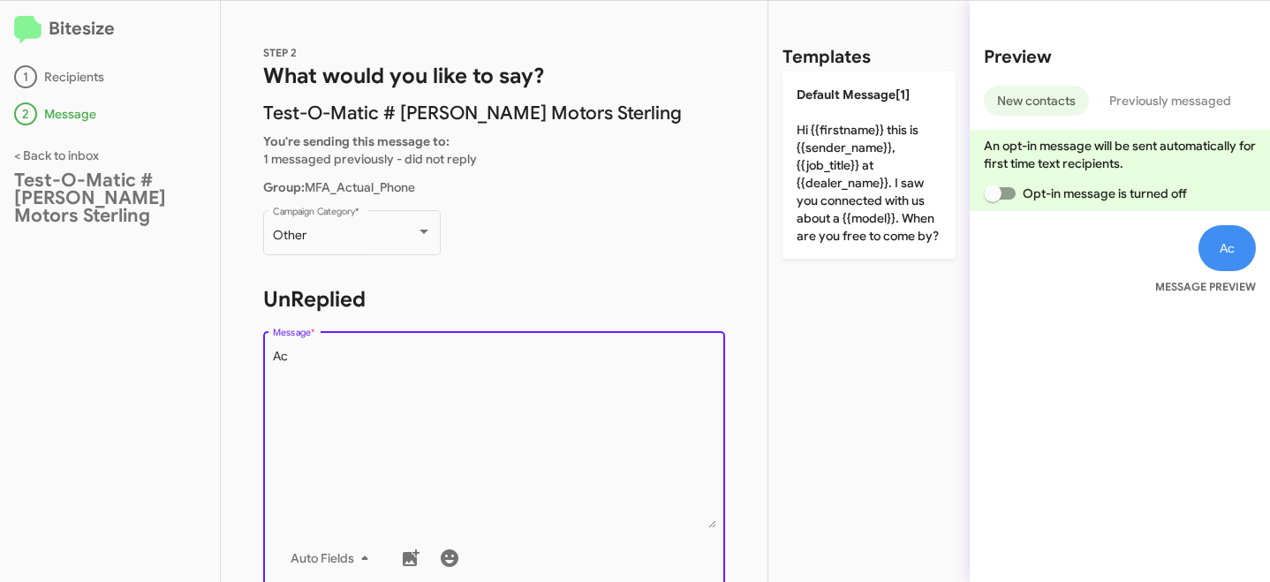
type textarea "A"
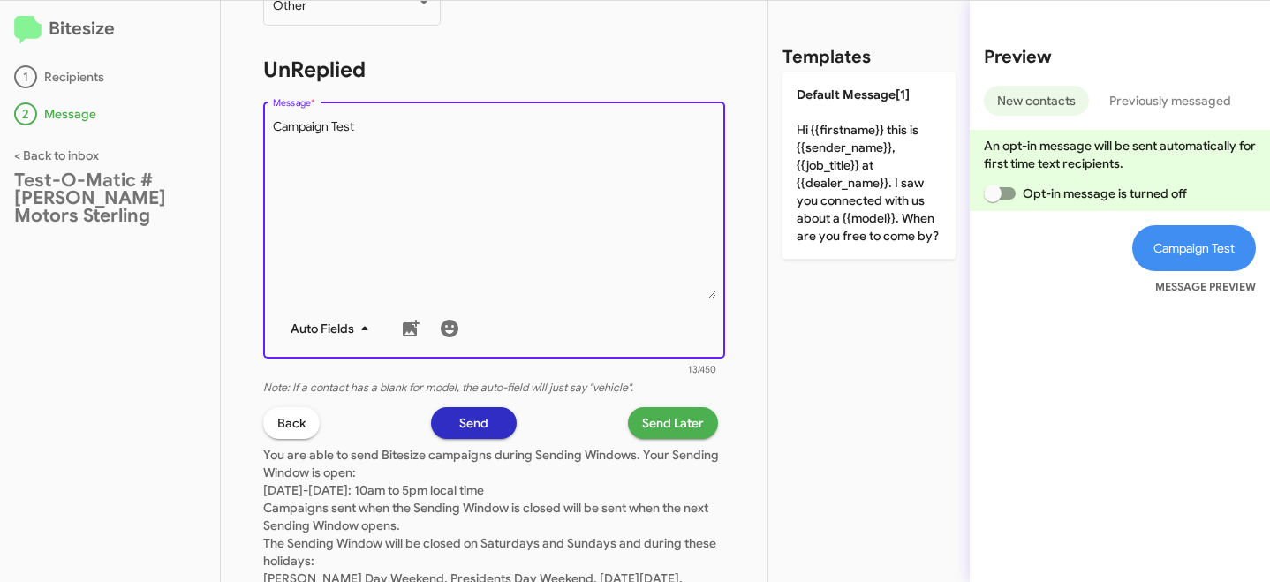
scroll to position [224, 0]
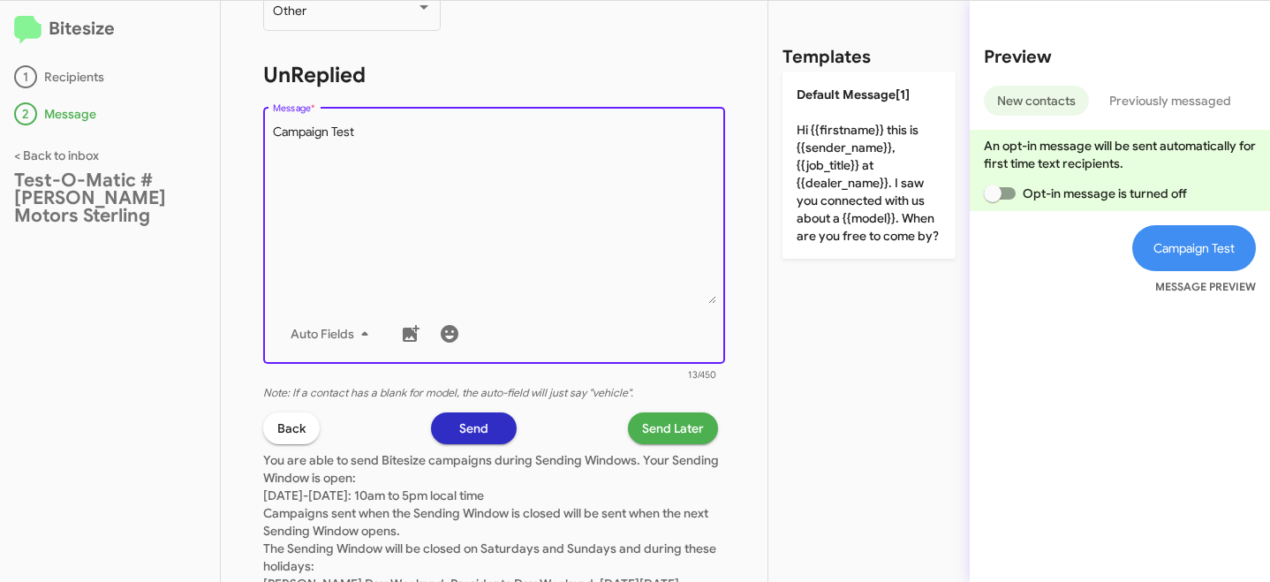
type textarea "Campaign Test"
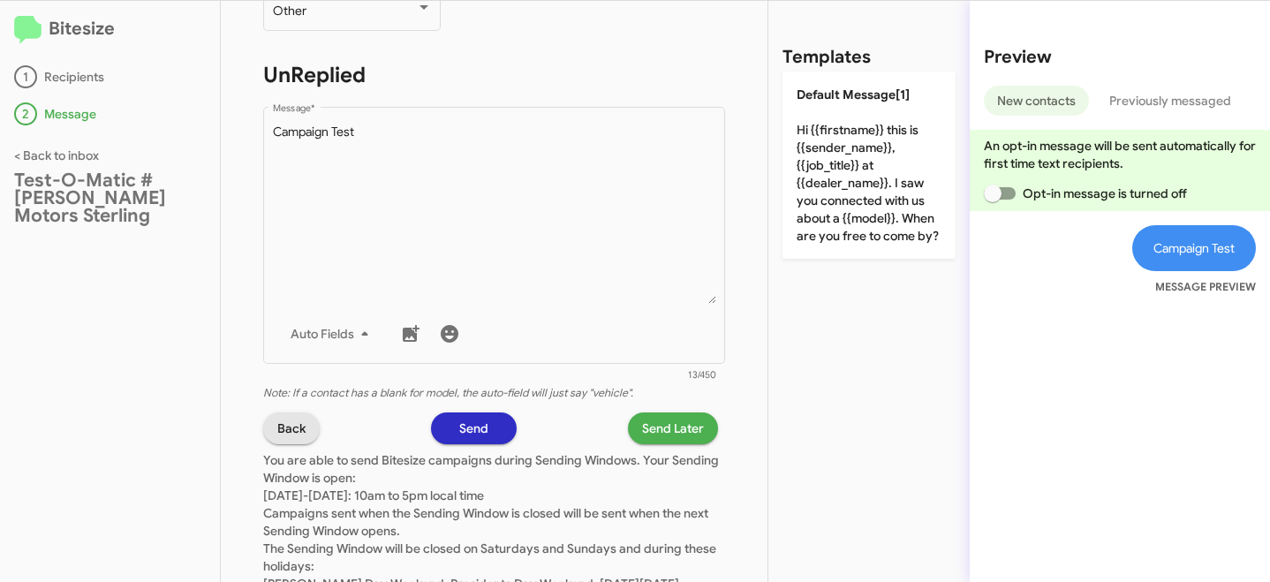
click at [298, 433] on span "Back" at bounding box center [291, 428] width 28 height 32
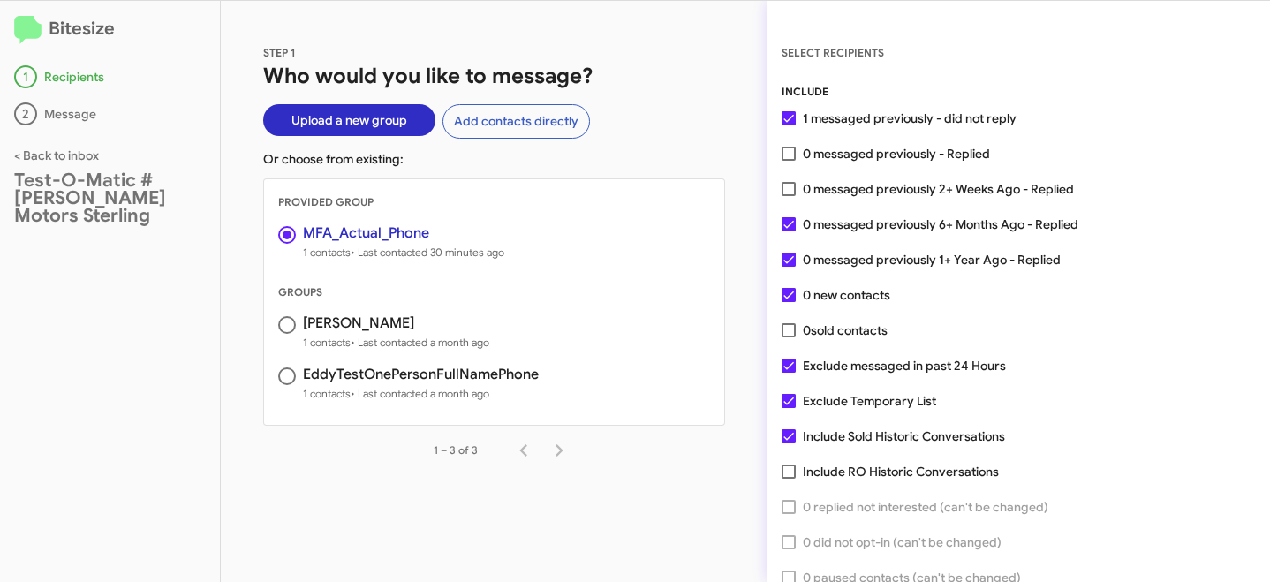
click at [793, 396] on span at bounding box center [788, 401] width 14 height 14
click at [788, 408] on input "Exclude Temporary List" at bounding box center [787, 408] width 1 height 1
checkbox input "false"
click at [788, 368] on span at bounding box center [788, 365] width 14 height 14
click at [788, 373] on input "Exclude messaged in past 24 Hours" at bounding box center [787, 373] width 1 height 1
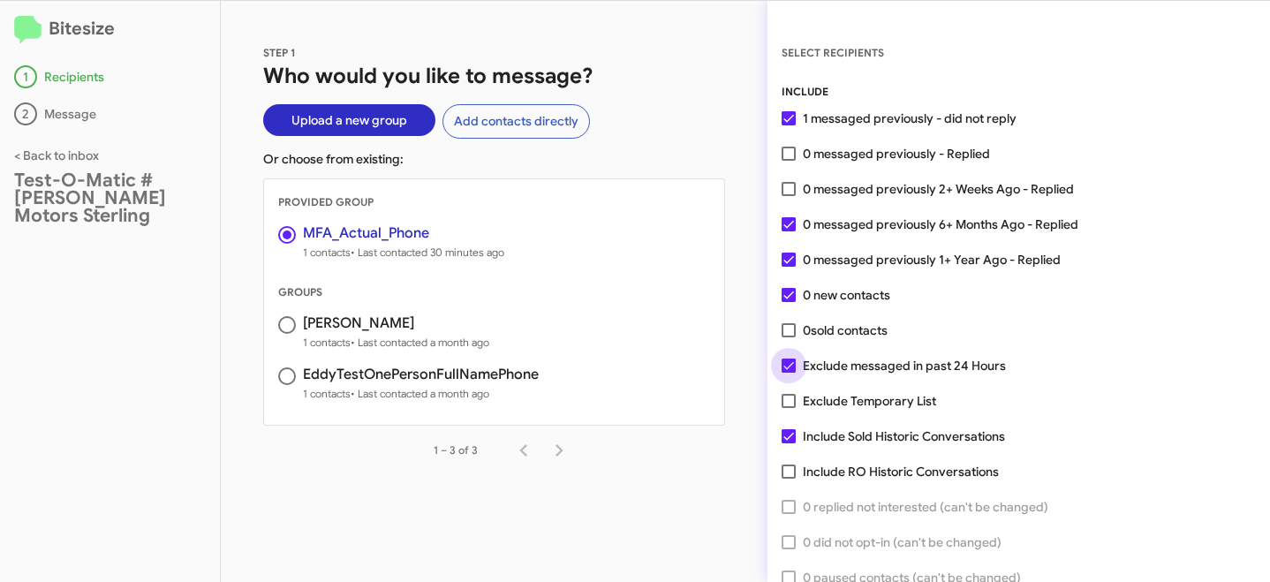
checkbox input "false"
click at [790, 441] on span at bounding box center [788, 436] width 14 height 14
click at [788, 443] on input "Include Sold Historic Conversations" at bounding box center [787, 443] width 1 height 1
checkbox input "false"
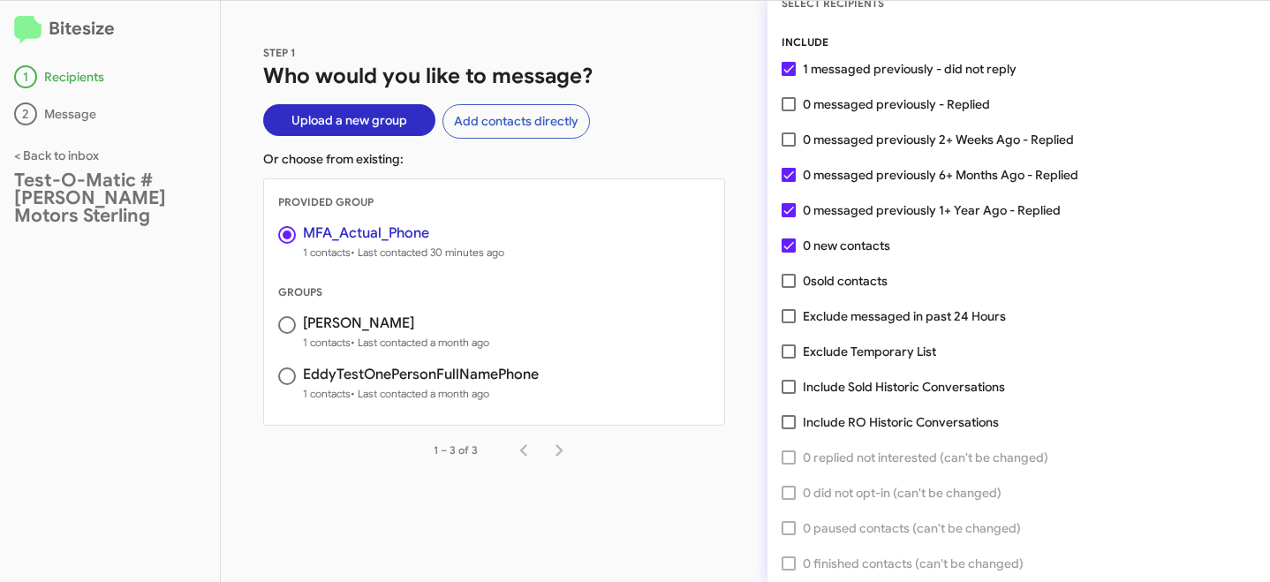
scroll to position [87, 0]
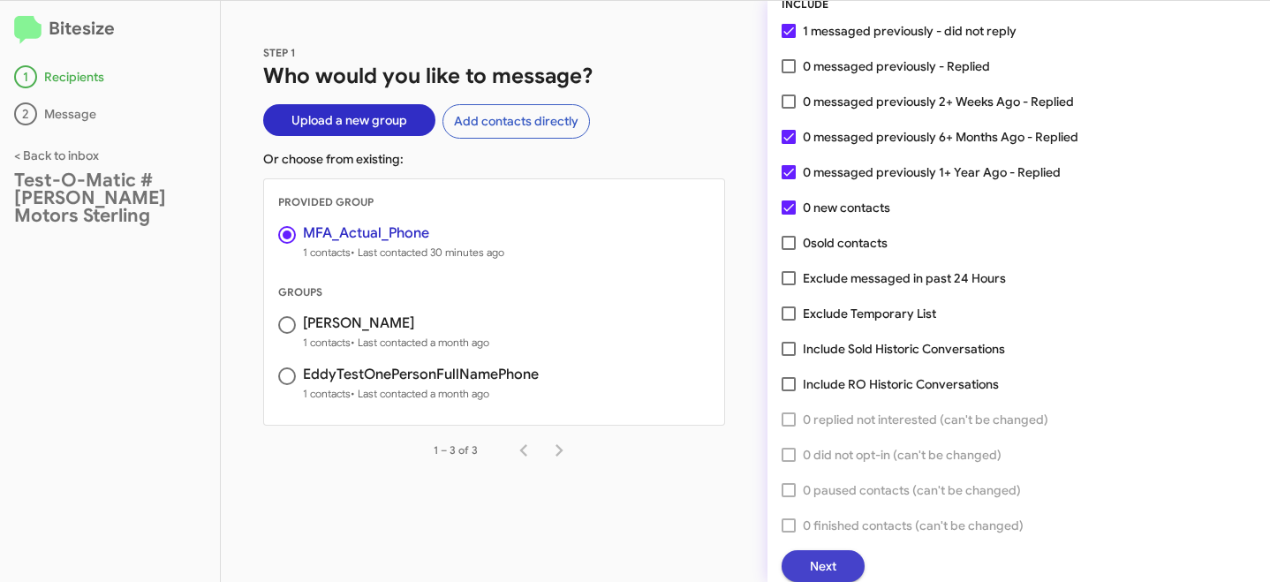
click at [840, 569] on button "Next" at bounding box center [822, 566] width 83 height 32
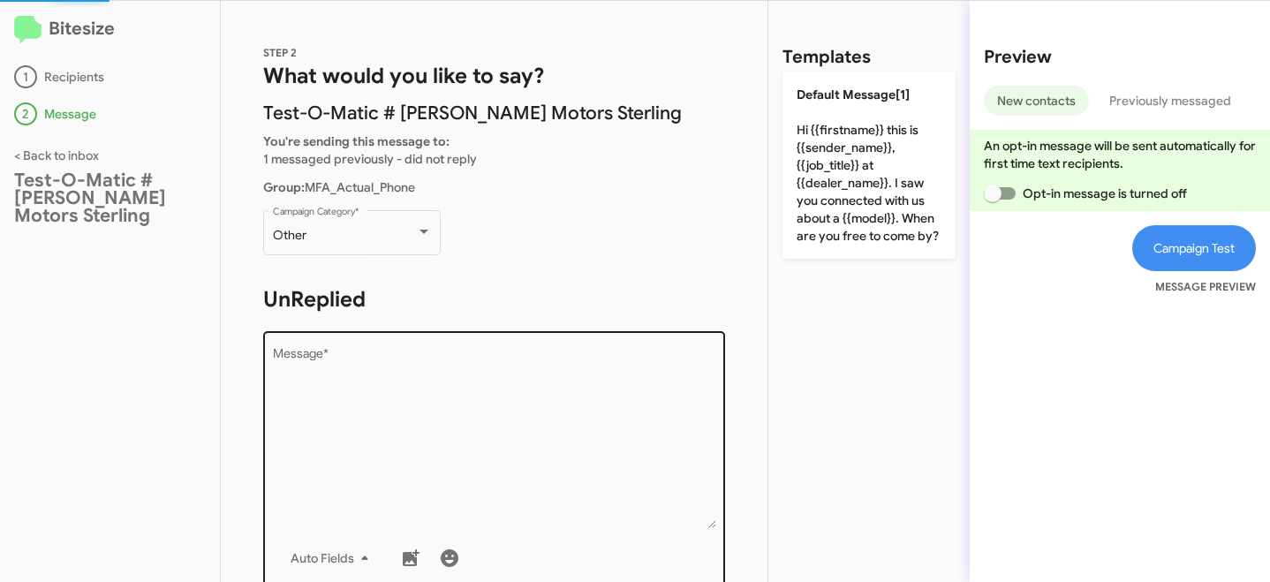
click at [388, 427] on textarea "Message *" at bounding box center [494, 438] width 443 height 180
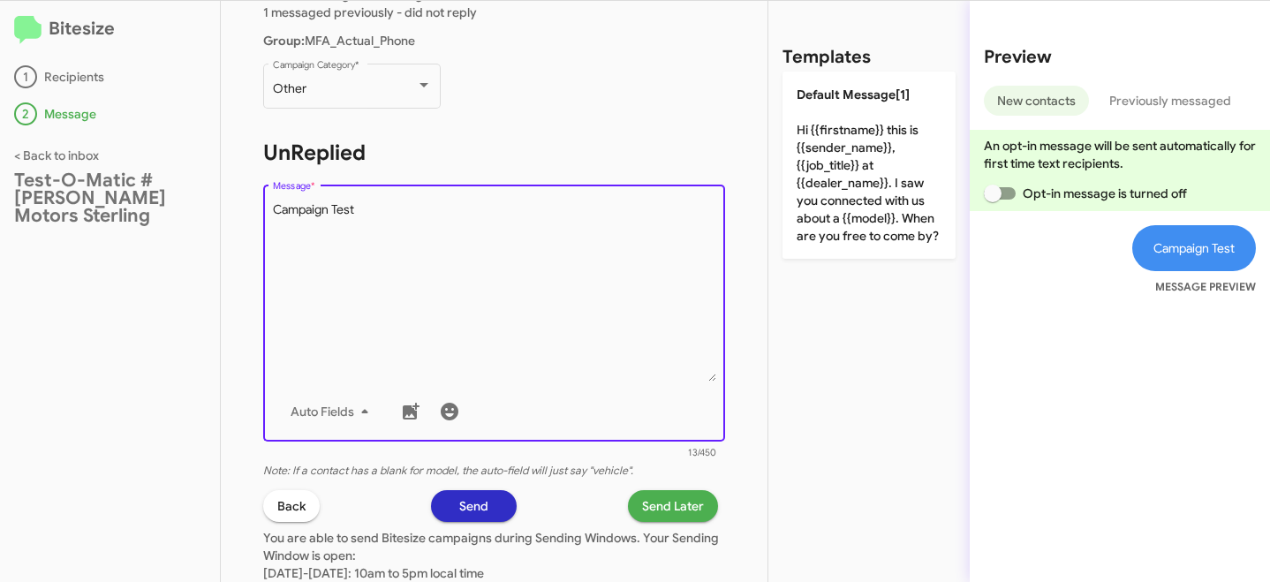
scroll to position [341, 0]
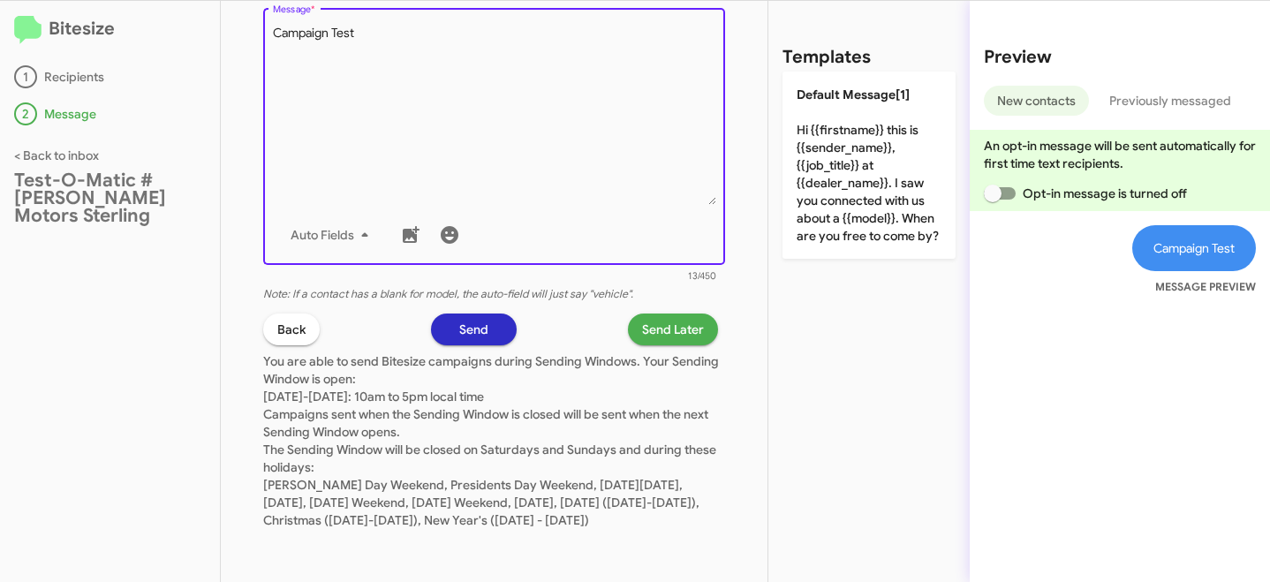
type textarea "Campaign Test"
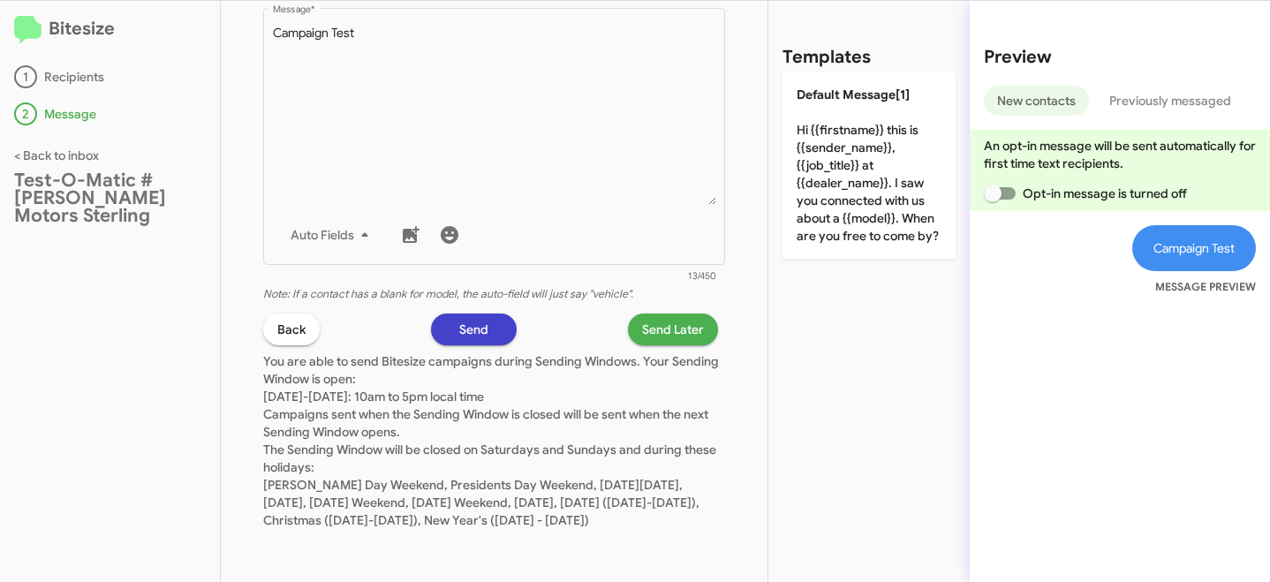
click at [467, 313] on span "Send" at bounding box center [473, 329] width 29 height 32
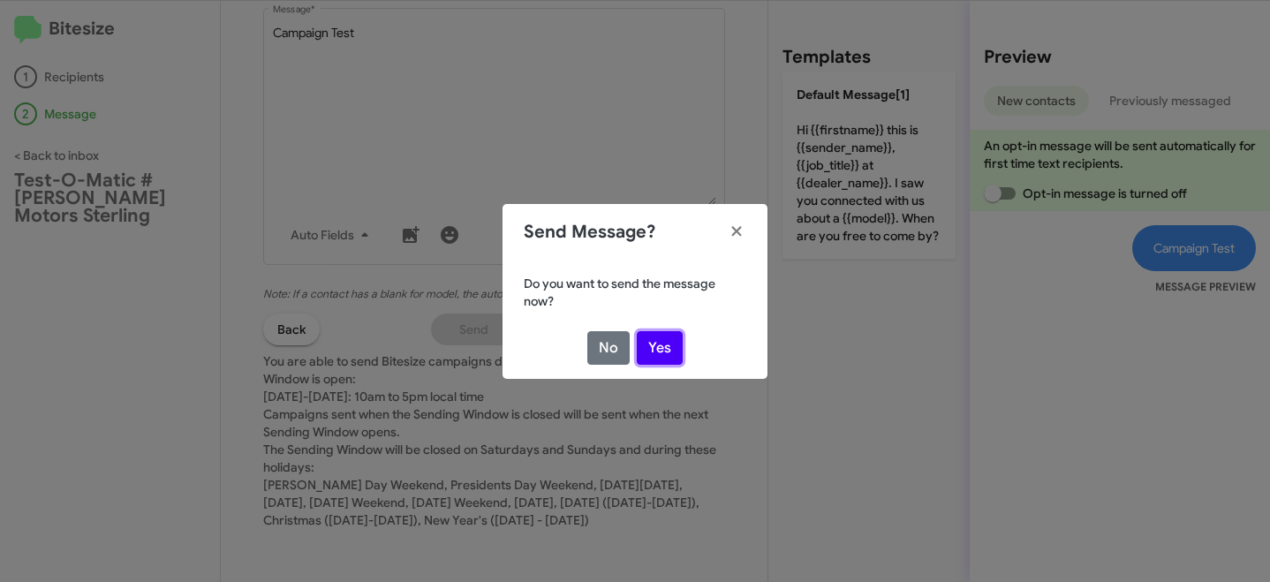
click at [668, 346] on button "Yes" at bounding box center [660, 348] width 46 height 34
